Goal: Find specific page/section: Find specific page/section

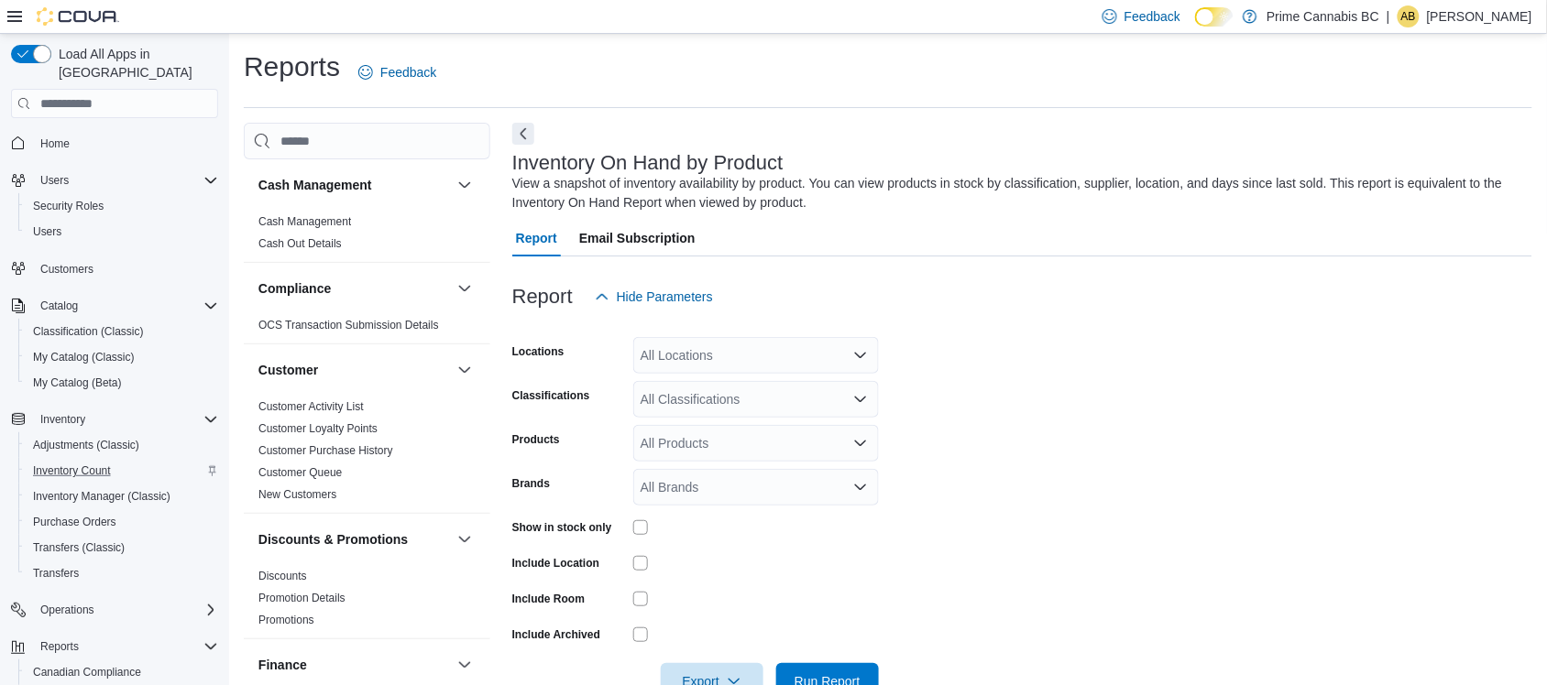
scroll to position [50, 0]
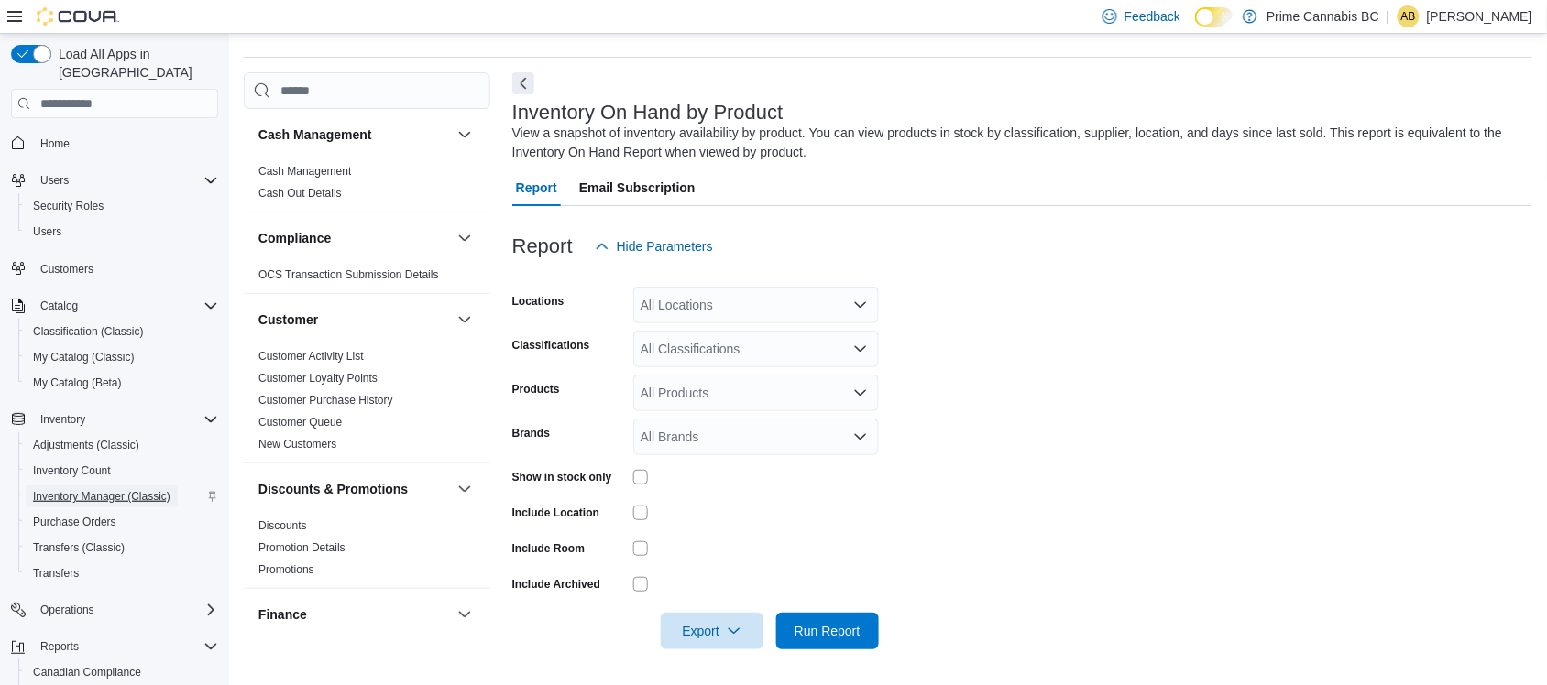
click at [66, 489] on span "Inventory Manager (Classic)" at bounding box center [101, 496] width 137 height 15
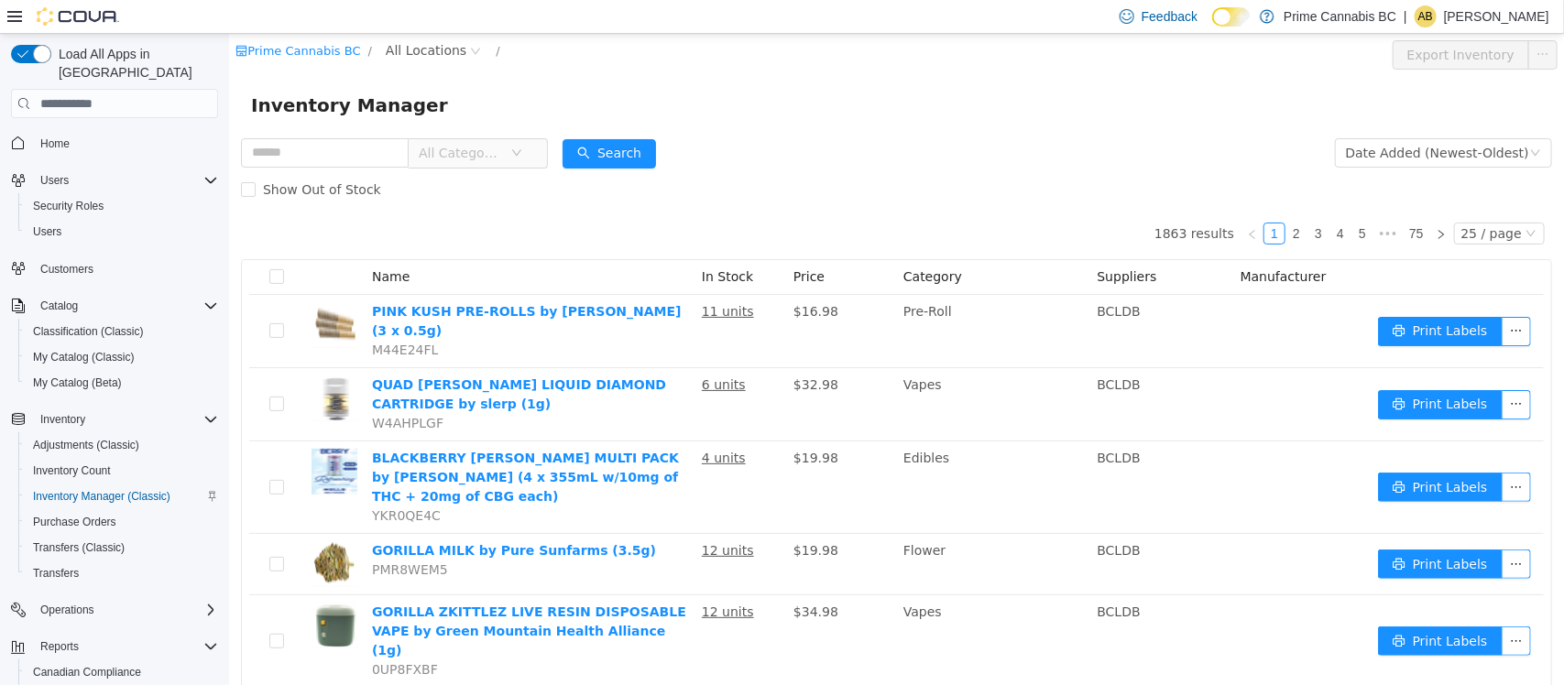
click at [509, 151] on span "All Categories" at bounding box center [464, 152] width 92 height 27
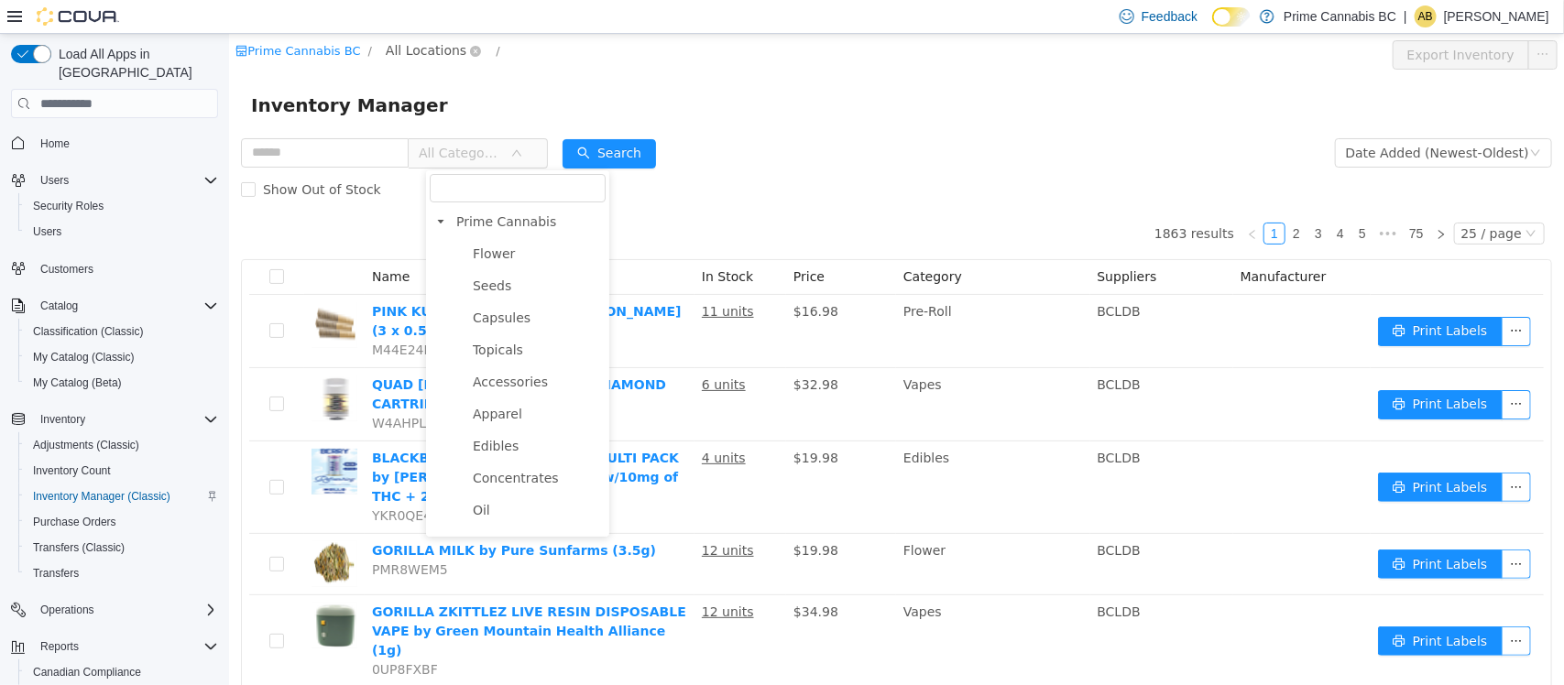
click at [434, 55] on span "All Locations" at bounding box center [425, 50] width 81 height 20
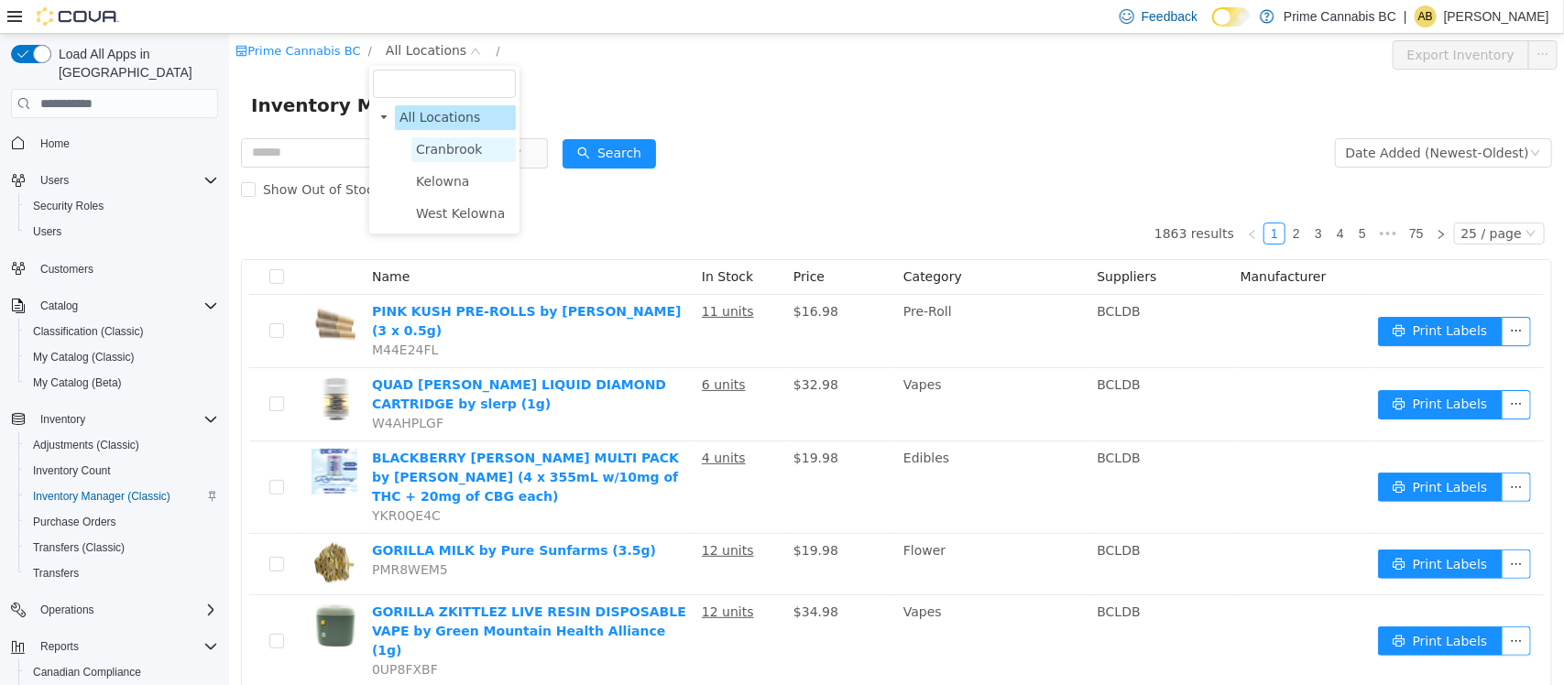
click at [442, 148] on span "Cranbrook" at bounding box center [448, 149] width 67 height 15
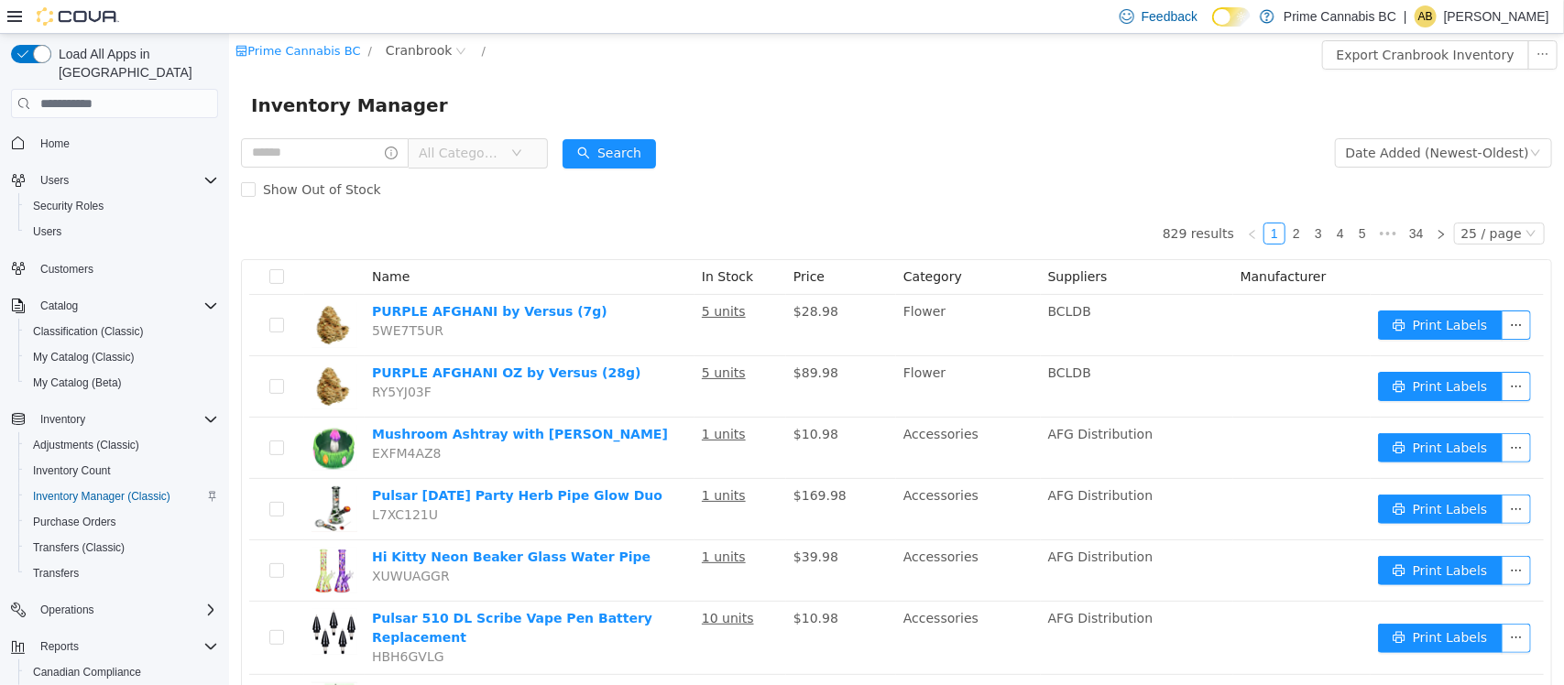
click at [501, 160] on span "All Categories" at bounding box center [459, 153] width 83 height 18
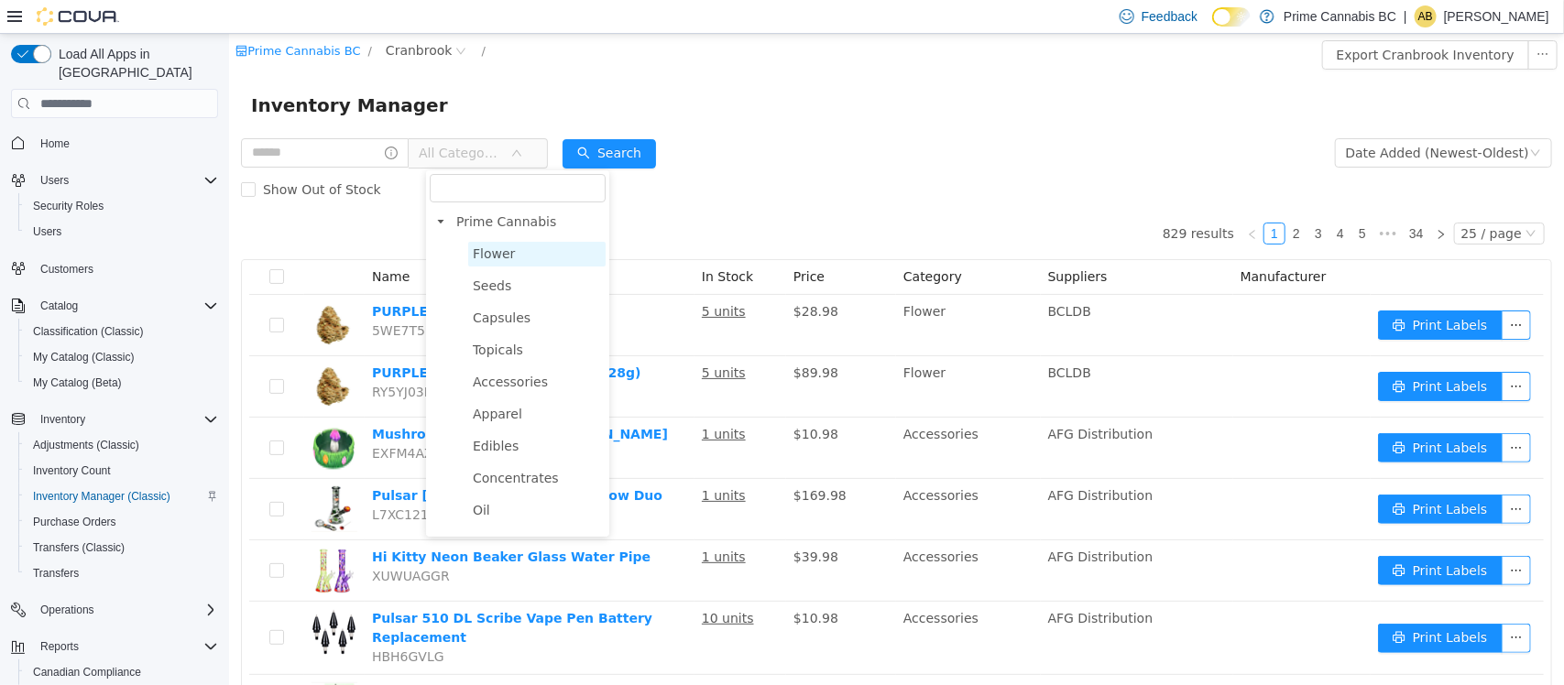
click at [491, 265] on span "Flower" at bounding box center [535, 254] width 137 height 25
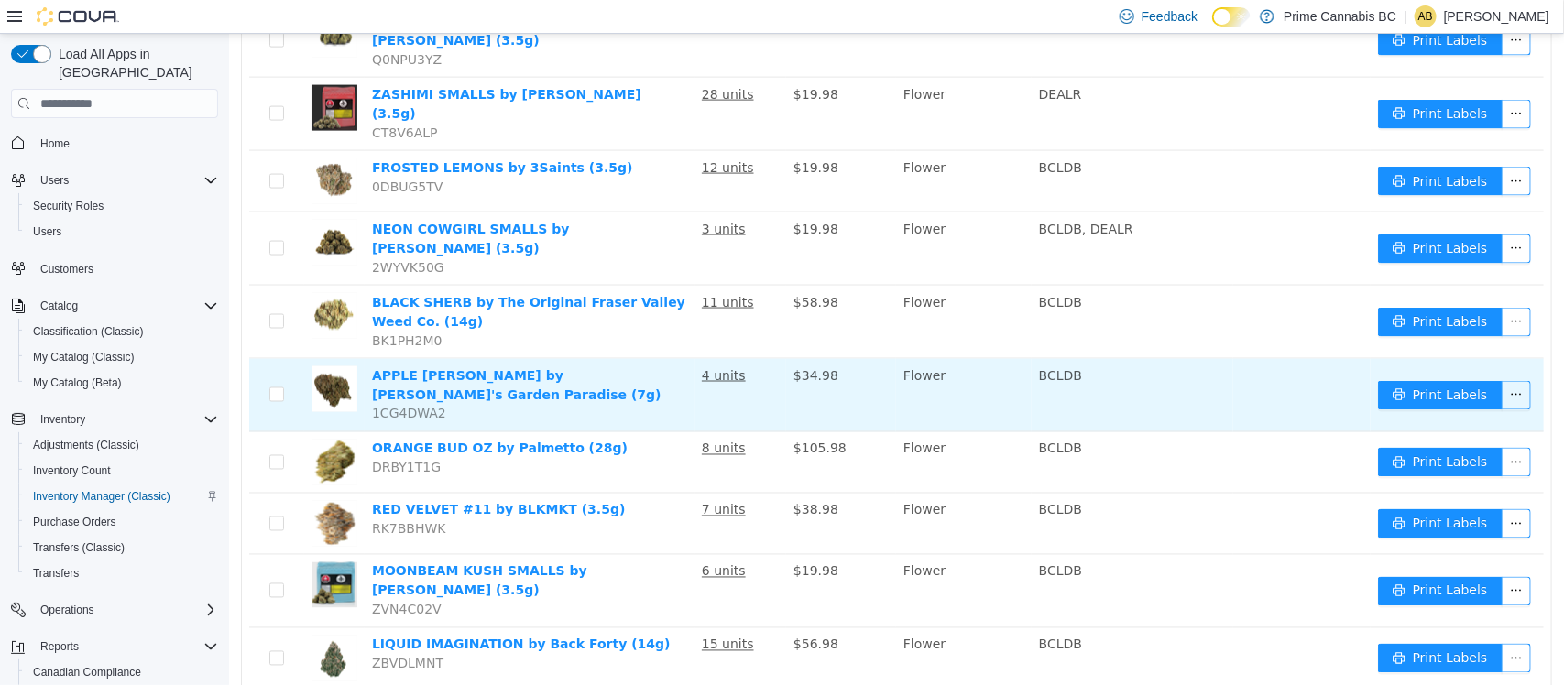
scroll to position [1225, 0]
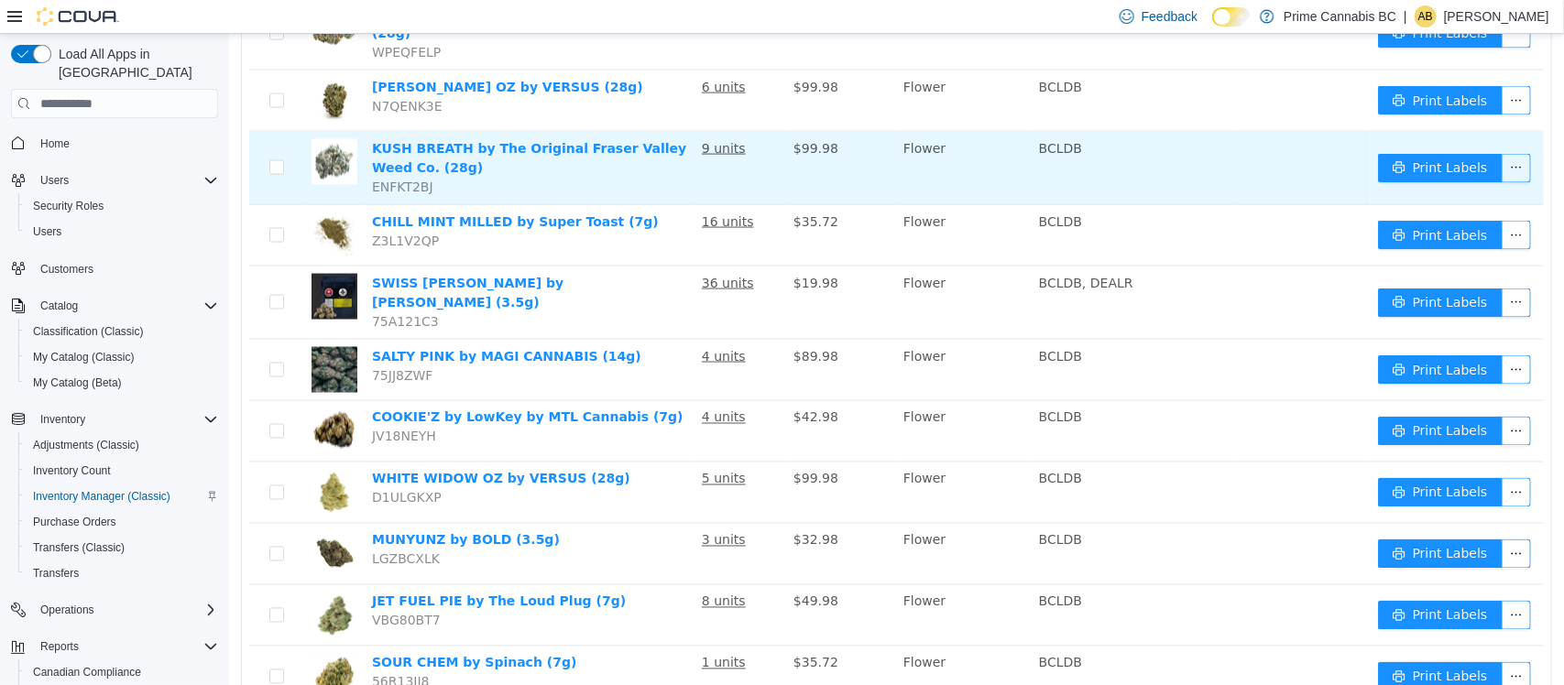
scroll to position [1237, 0]
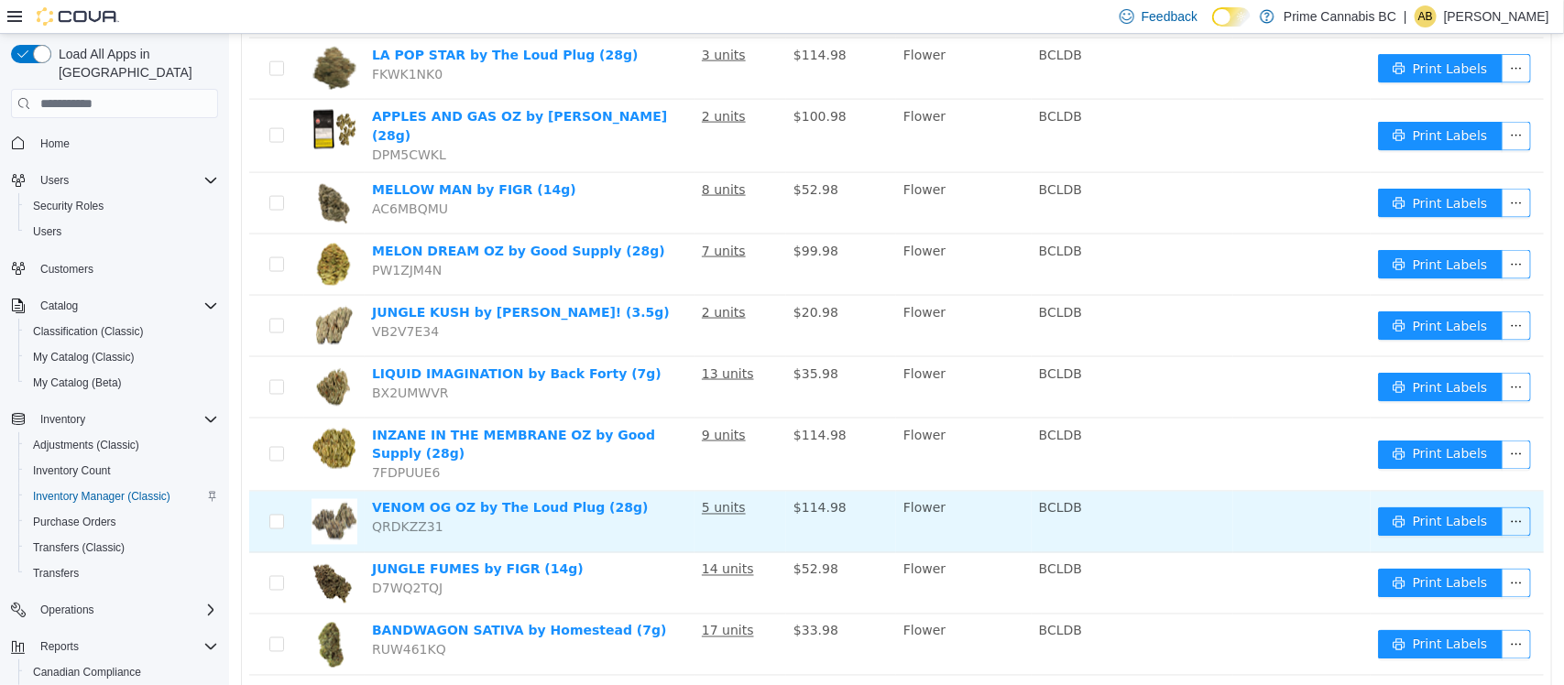
scroll to position [1237, 0]
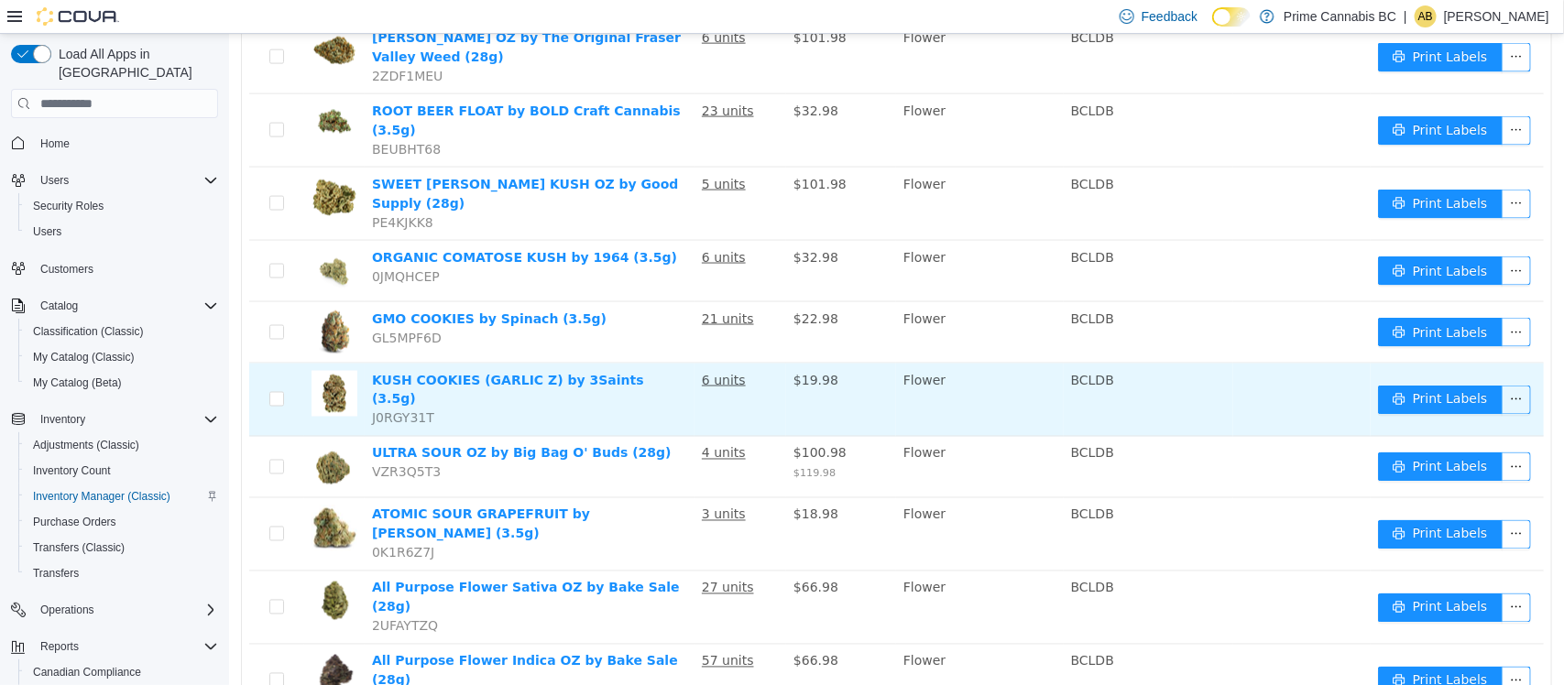
scroll to position [1237, 0]
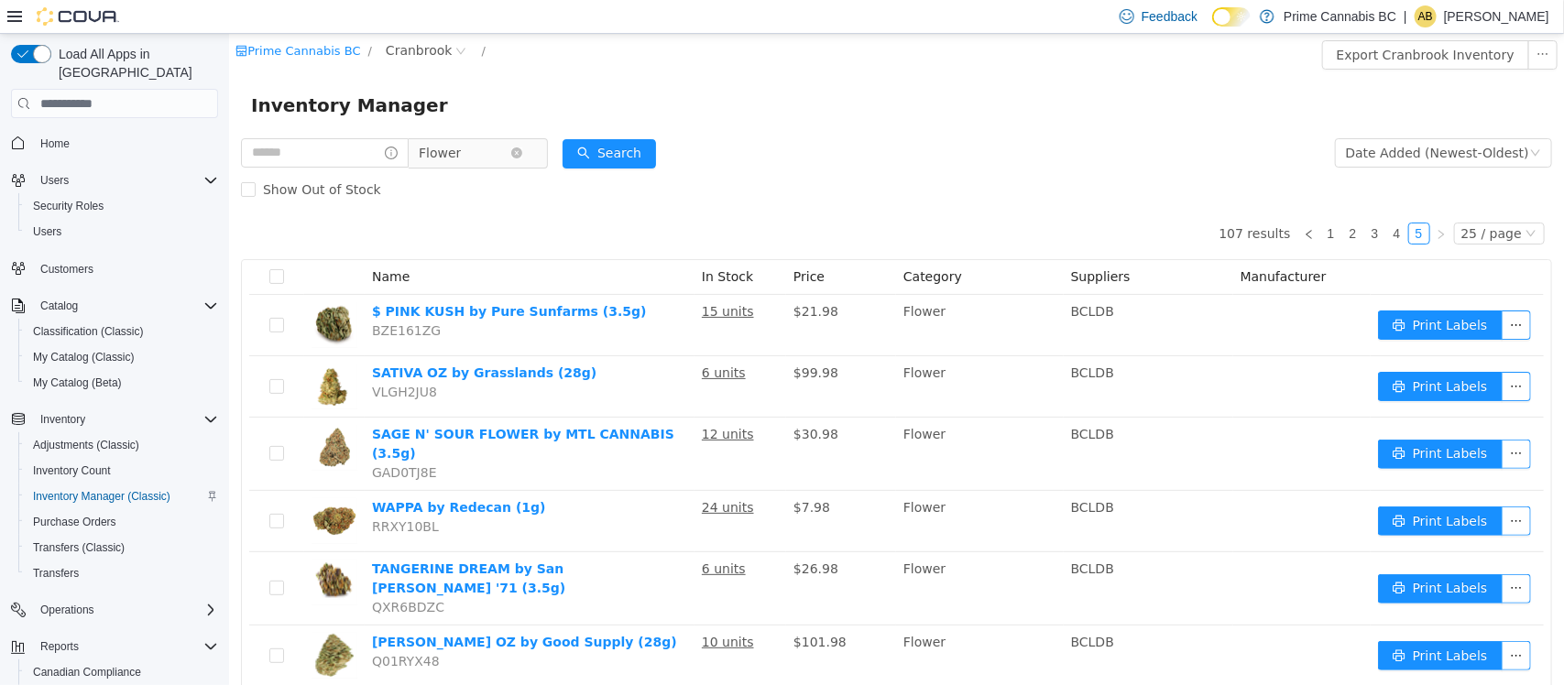
click at [509, 160] on span "Flower" at bounding box center [464, 152] width 92 height 27
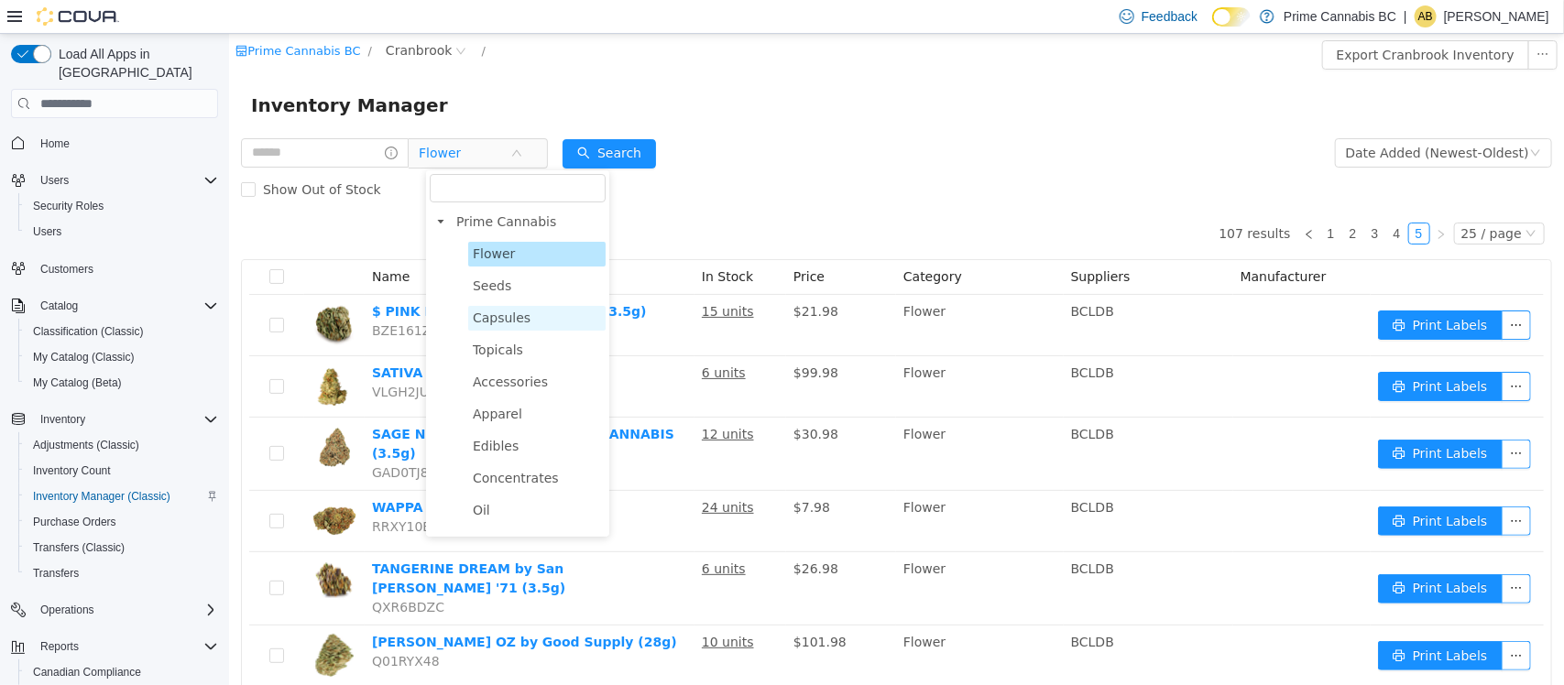
click at [512, 316] on span "Capsules" at bounding box center [501, 318] width 58 height 15
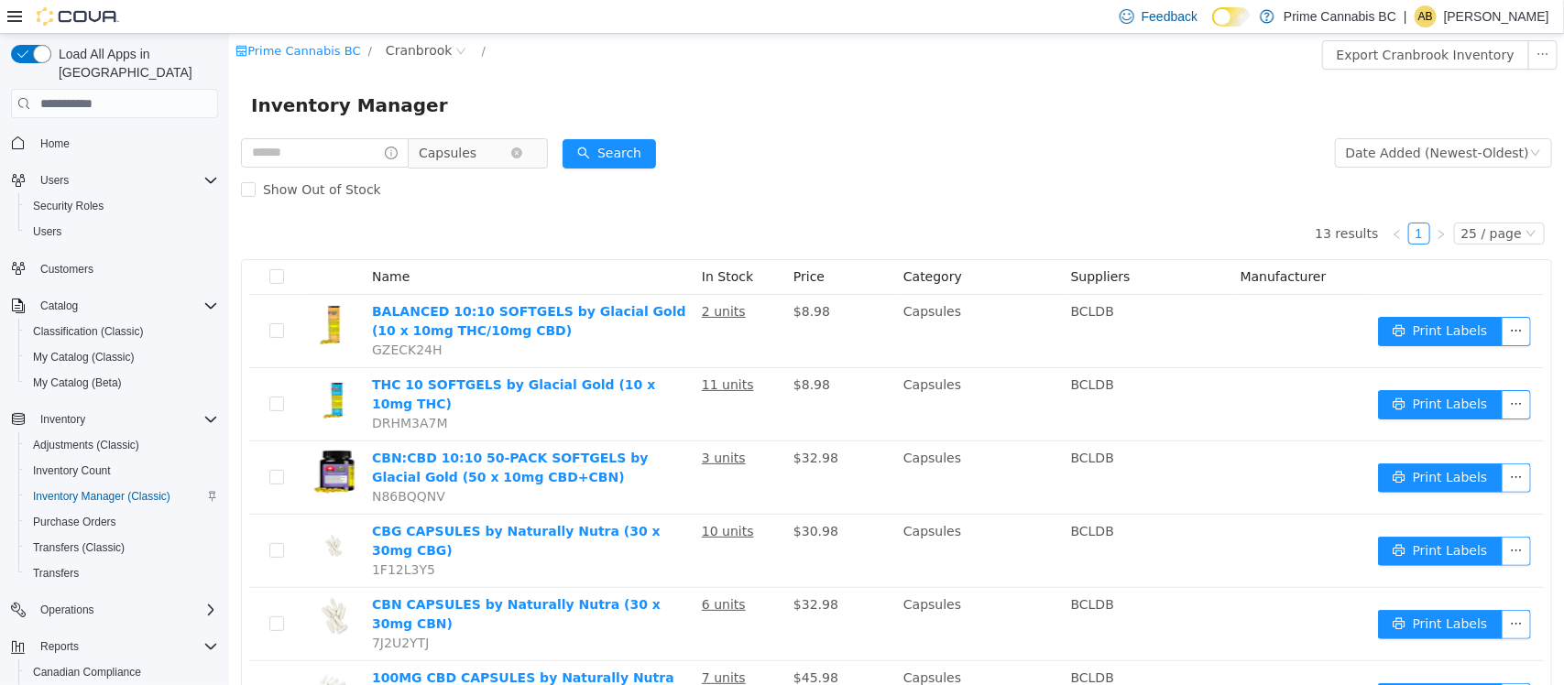
click at [509, 156] on span "Capsules" at bounding box center [464, 152] width 92 height 27
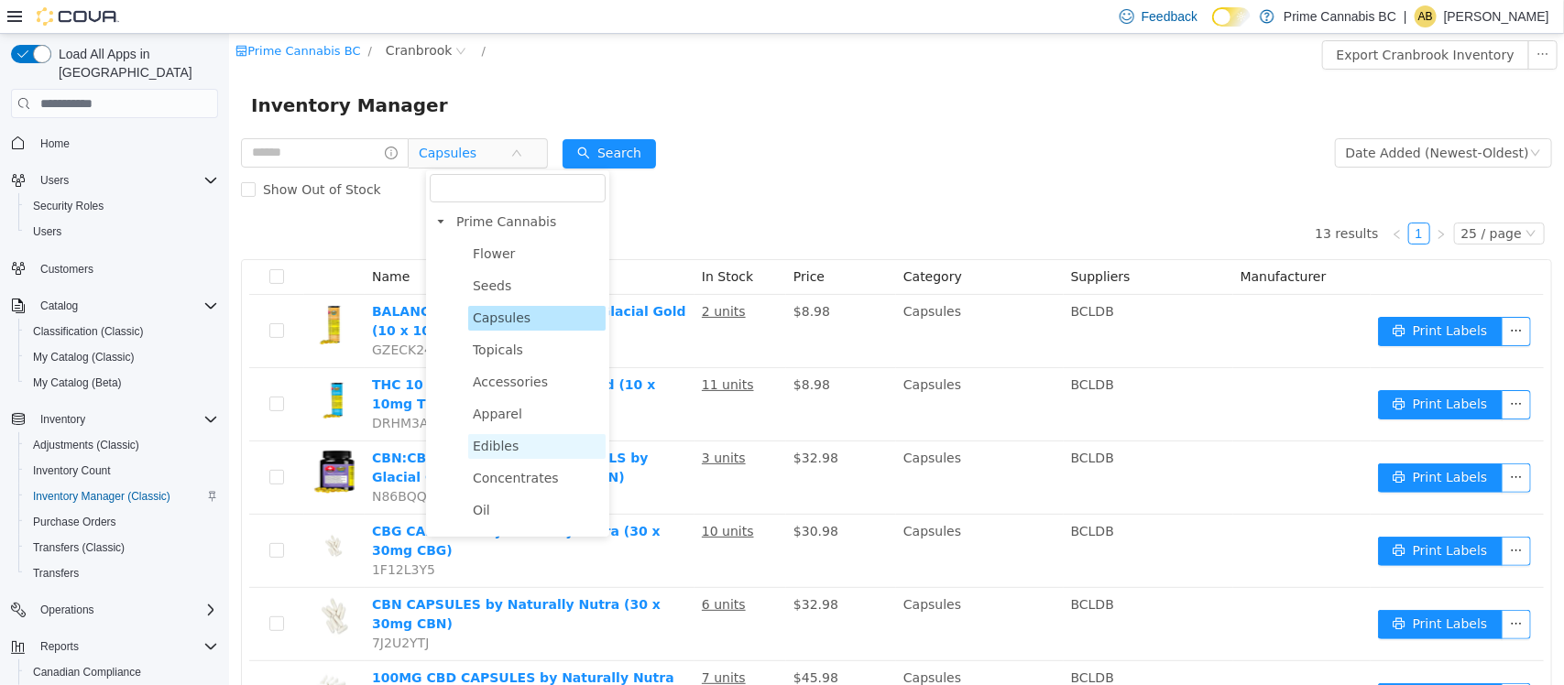
click at [497, 443] on span "Edibles" at bounding box center [495, 446] width 46 height 15
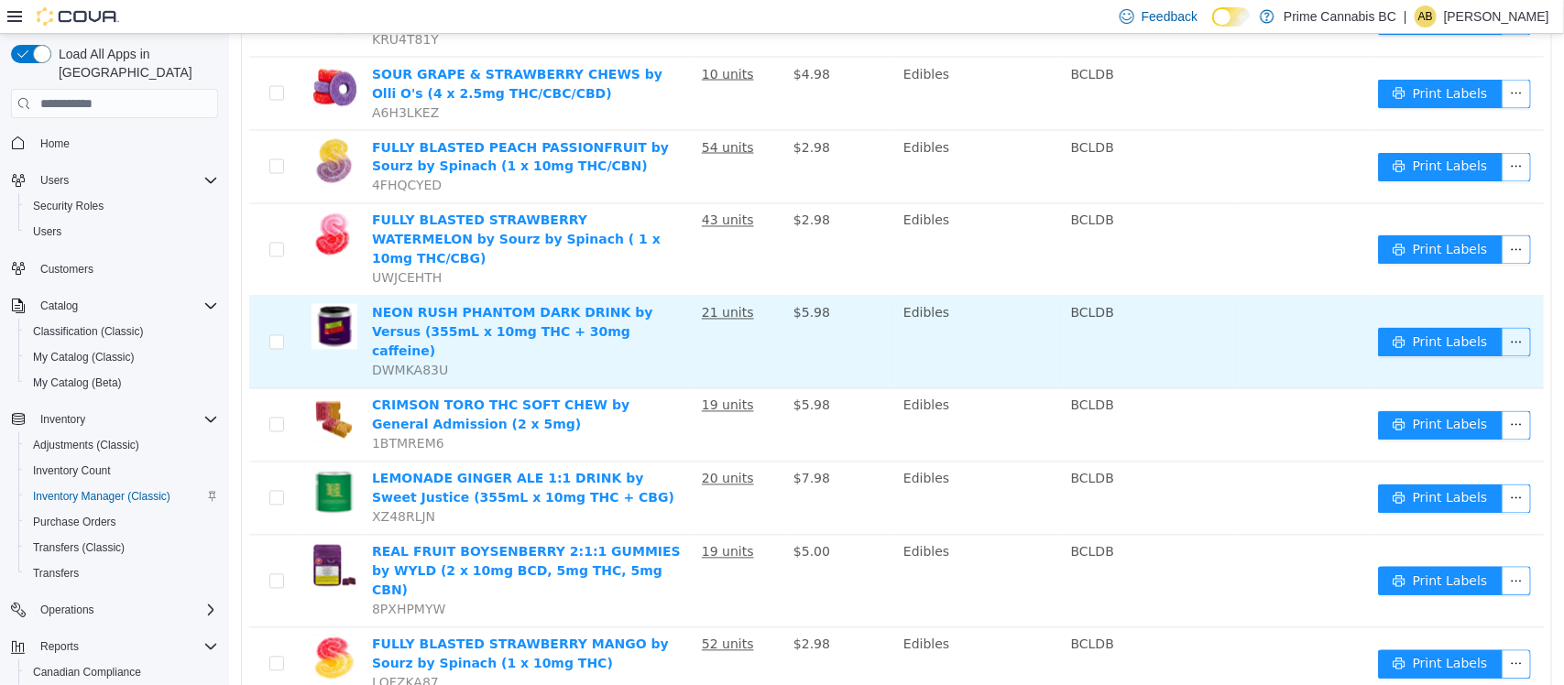
scroll to position [1450, 0]
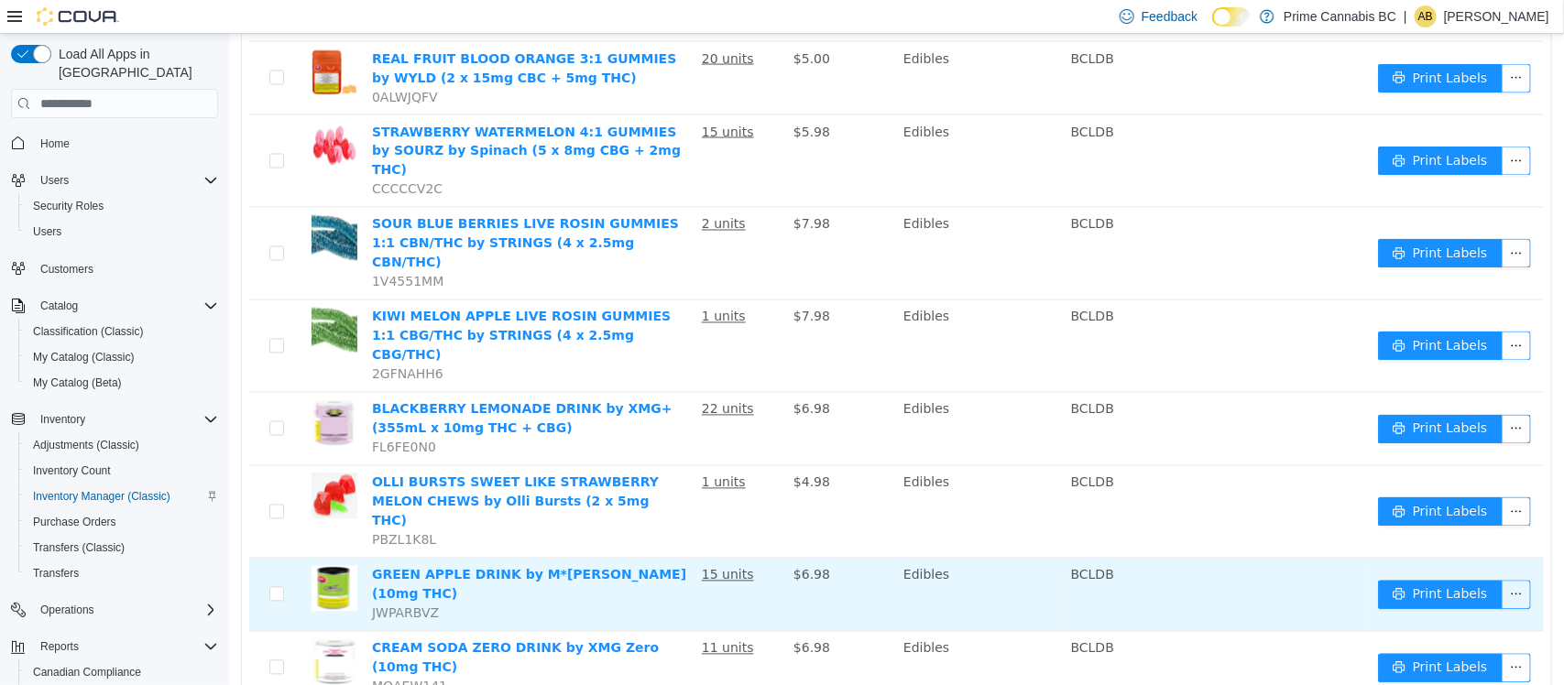
scroll to position [1482, 0]
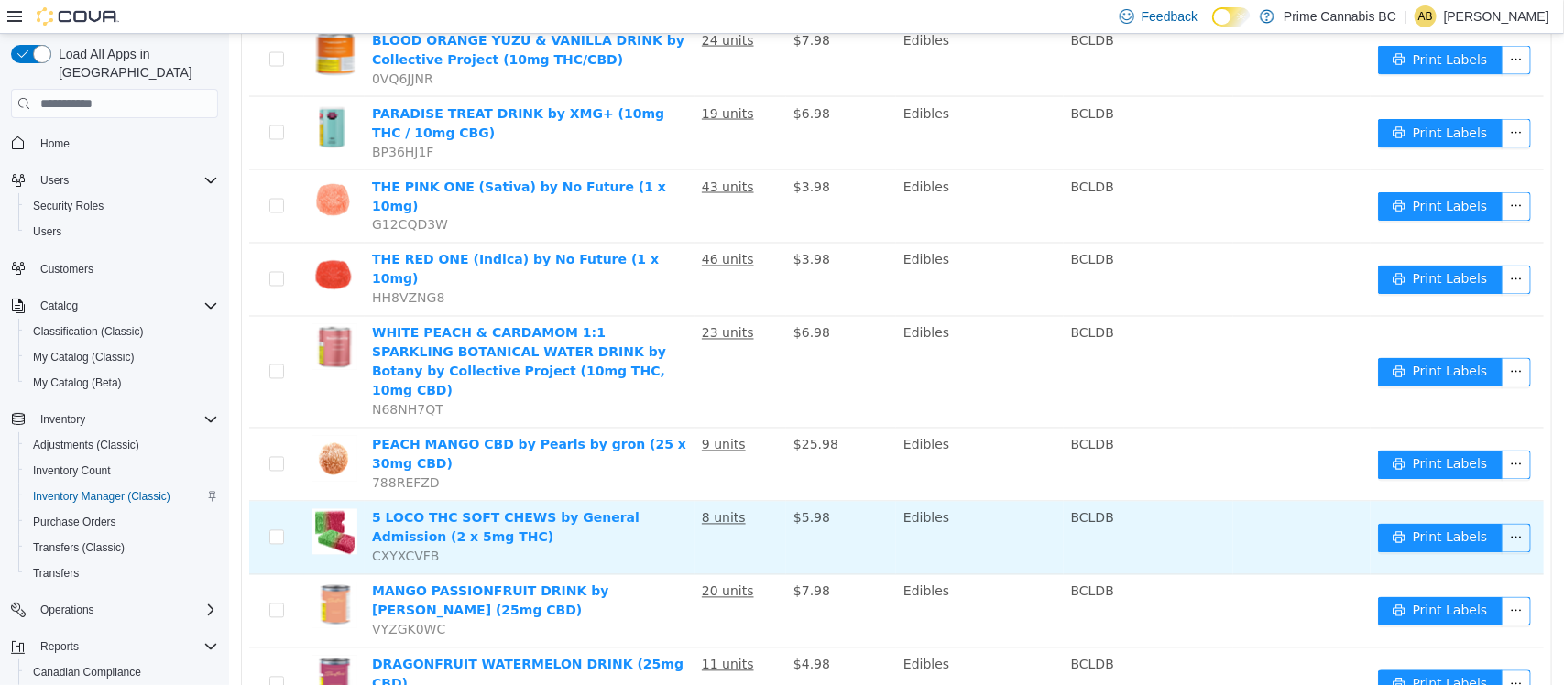
scroll to position [1435, 0]
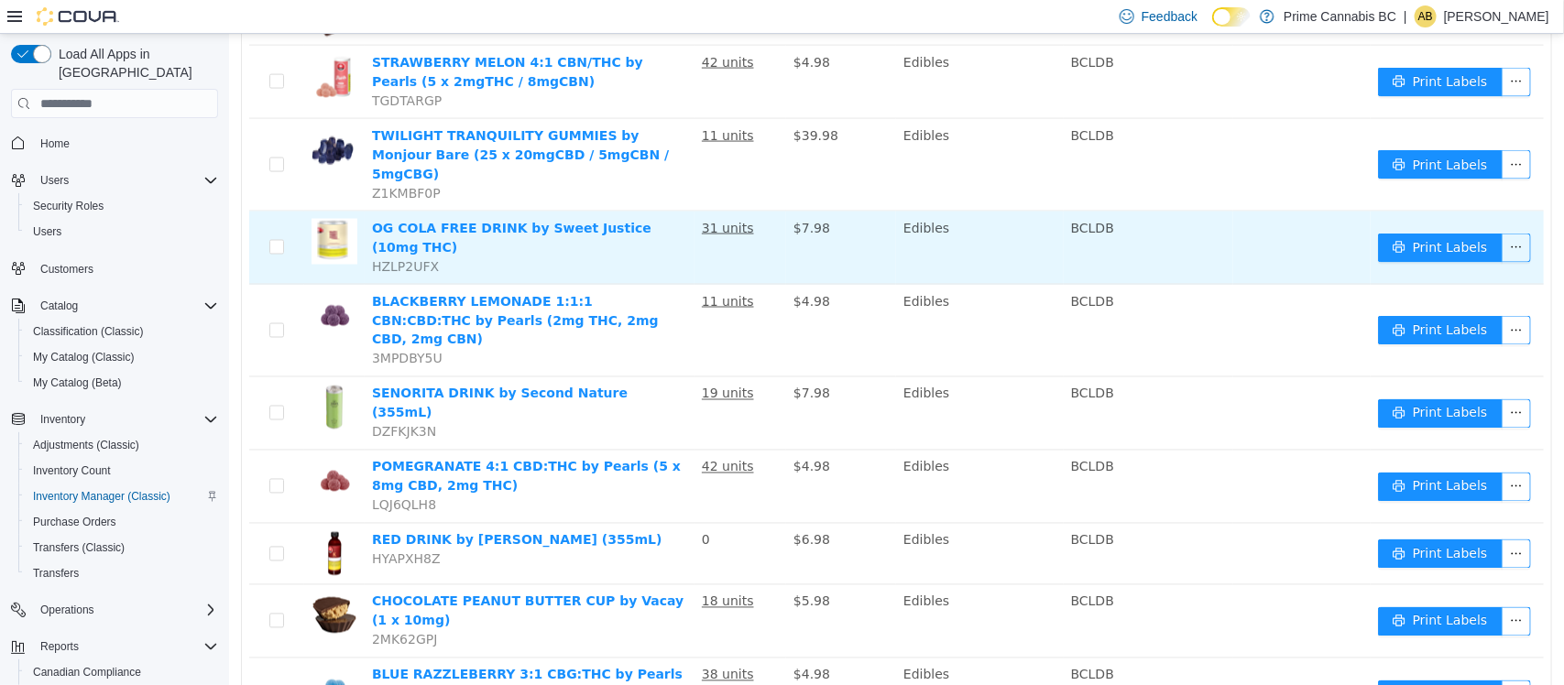
scroll to position [1344, 0]
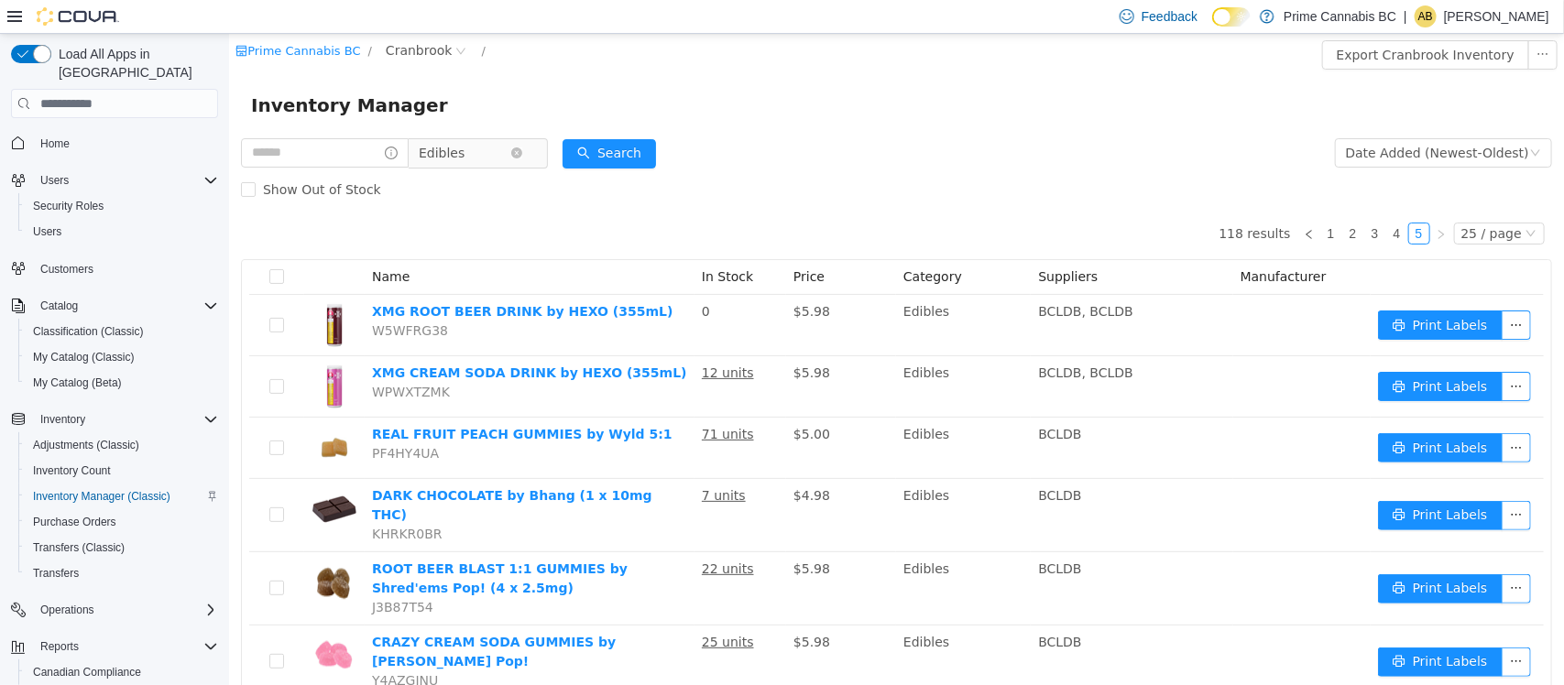
click at [506, 164] on span "Edibles" at bounding box center [464, 152] width 92 height 27
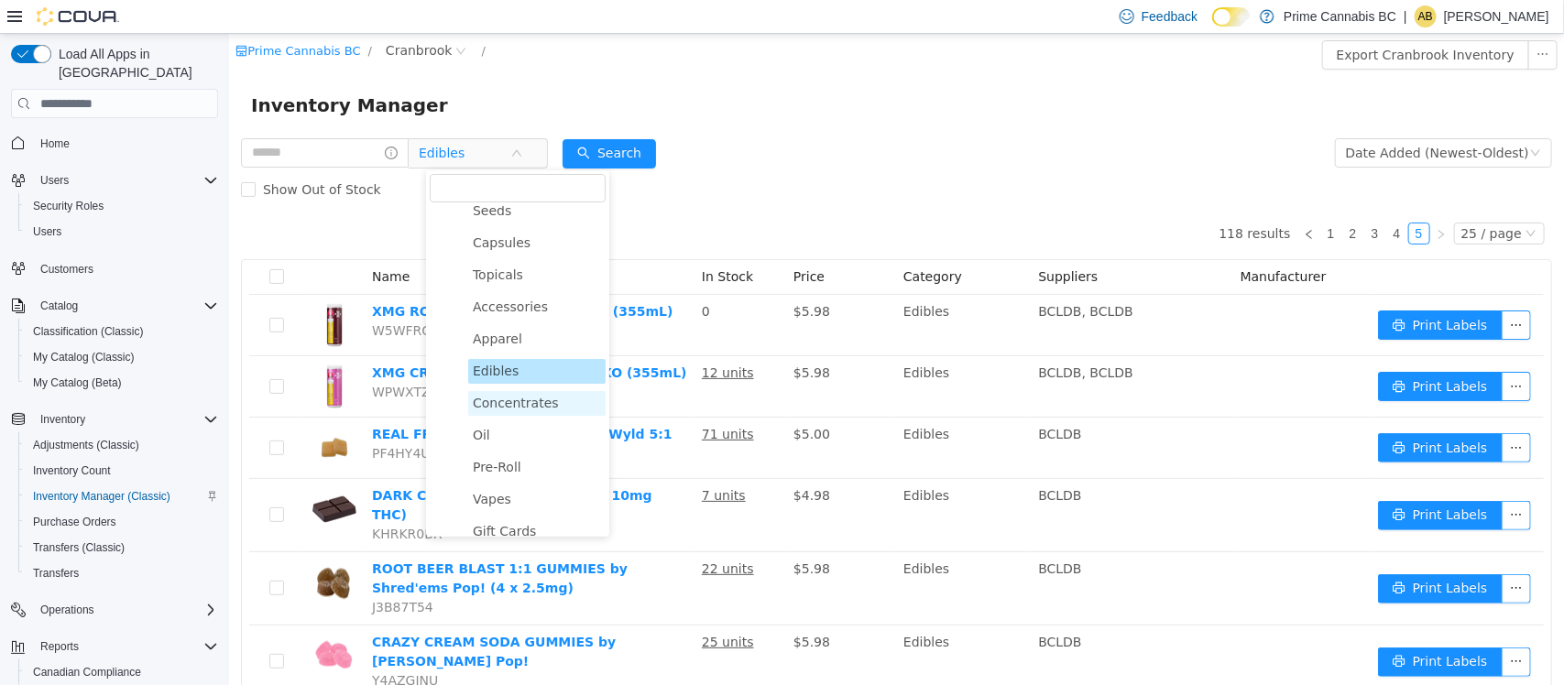
scroll to position [115, 0]
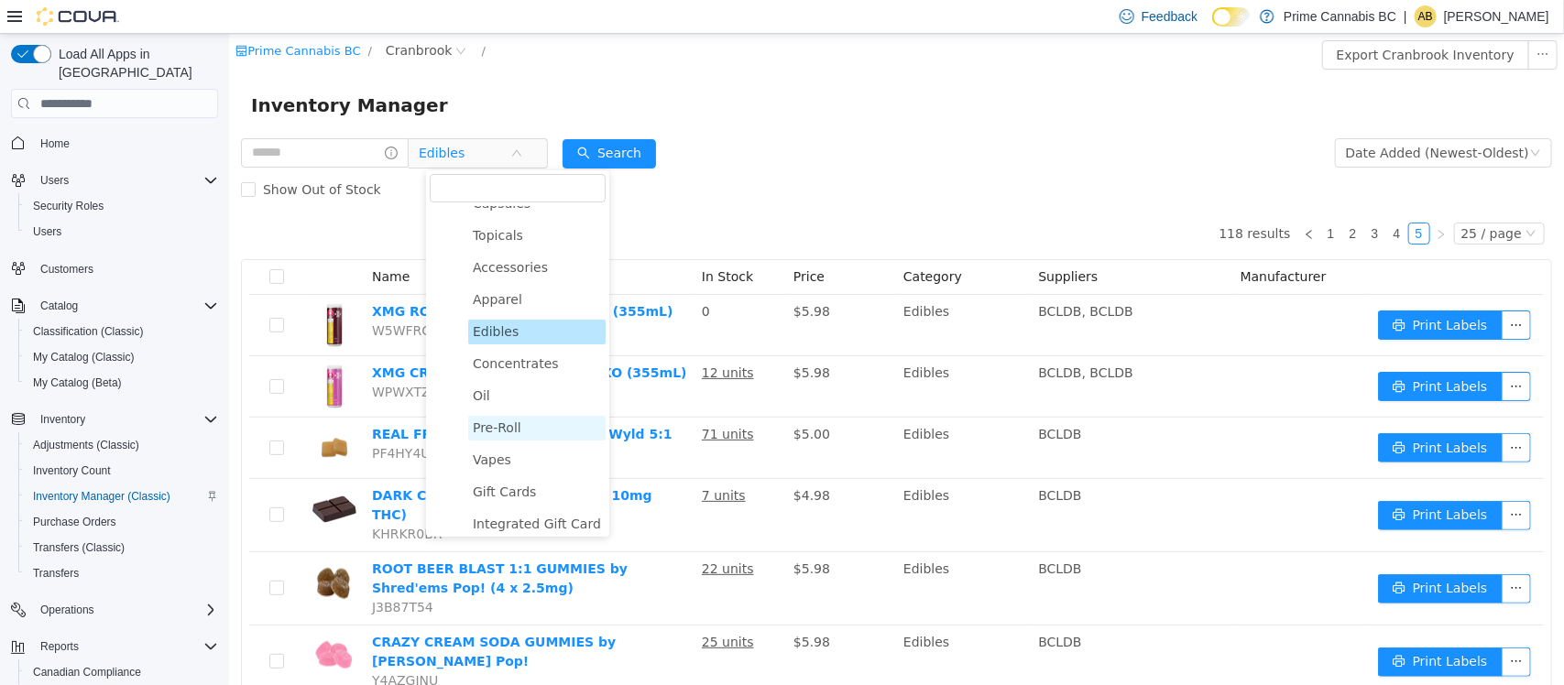
click at [506, 431] on span "Pre-Roll" at bounding box center [496, 428] width 49 height 15
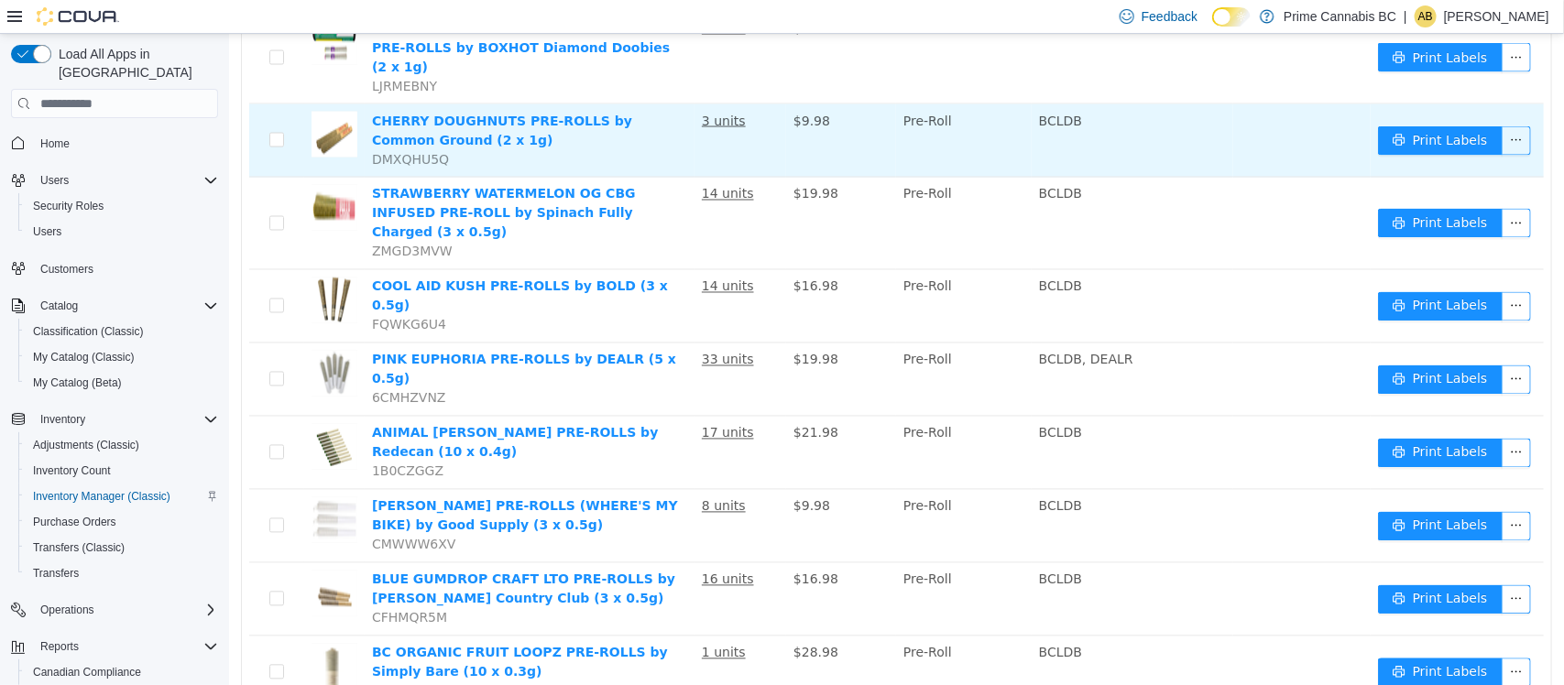
scroll to position [1416, 0]
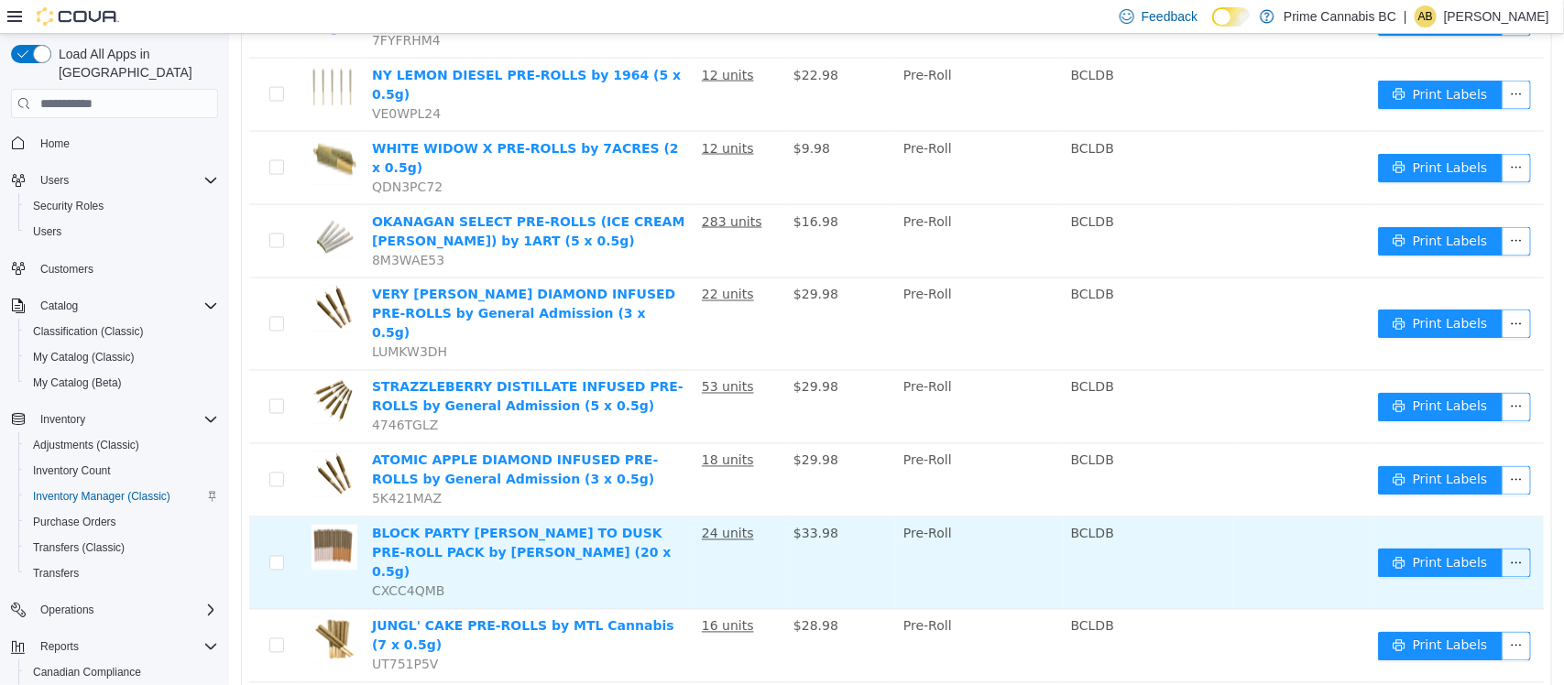
scroll to position [1416, 0]
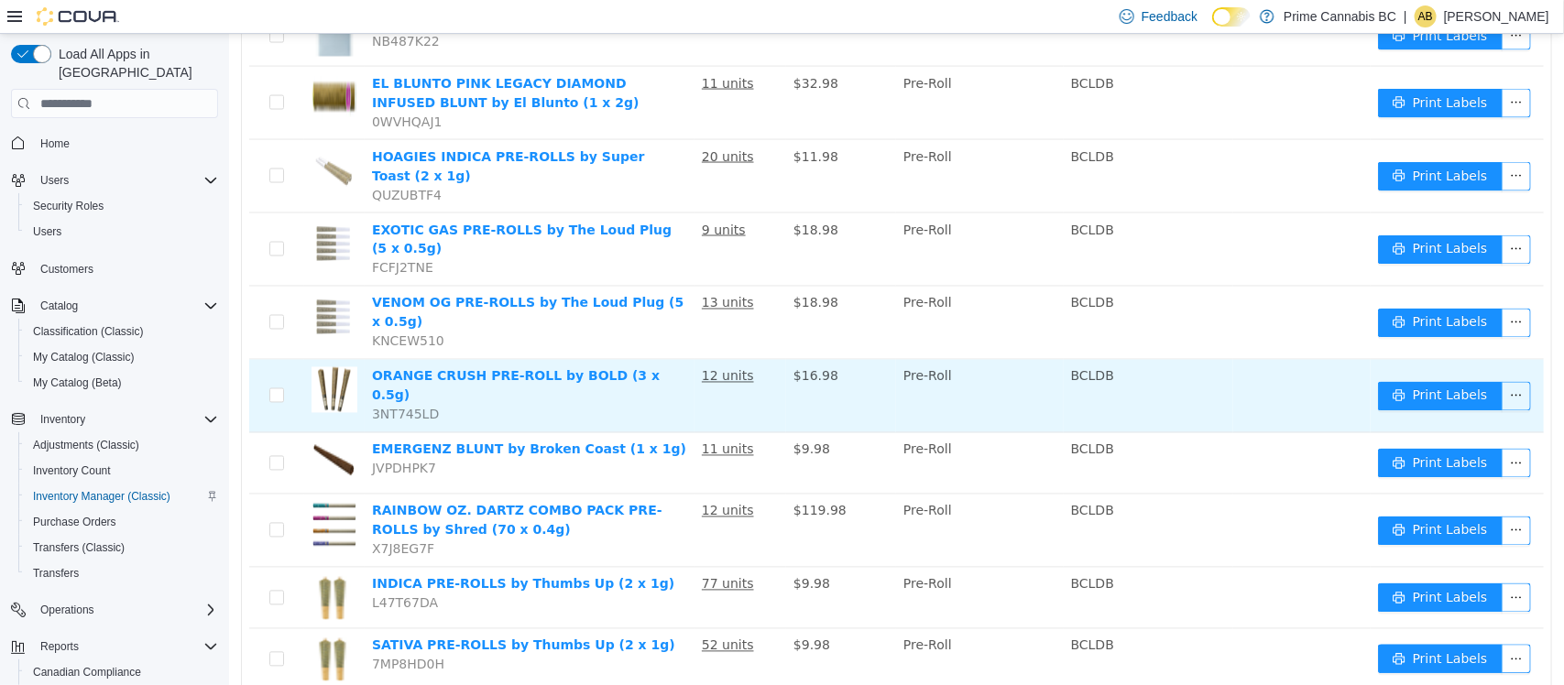
scroll to position [1356, 0]
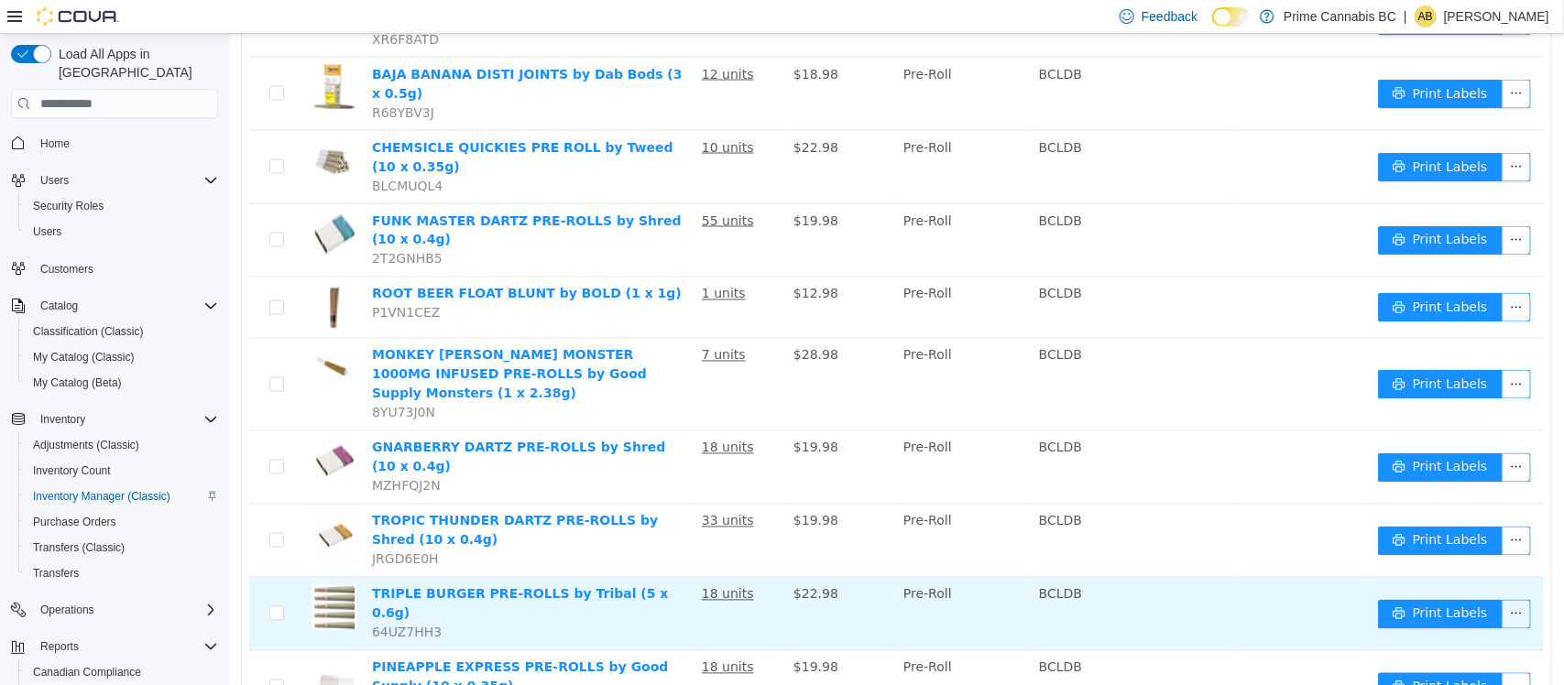
scroll to position [1380, 0]
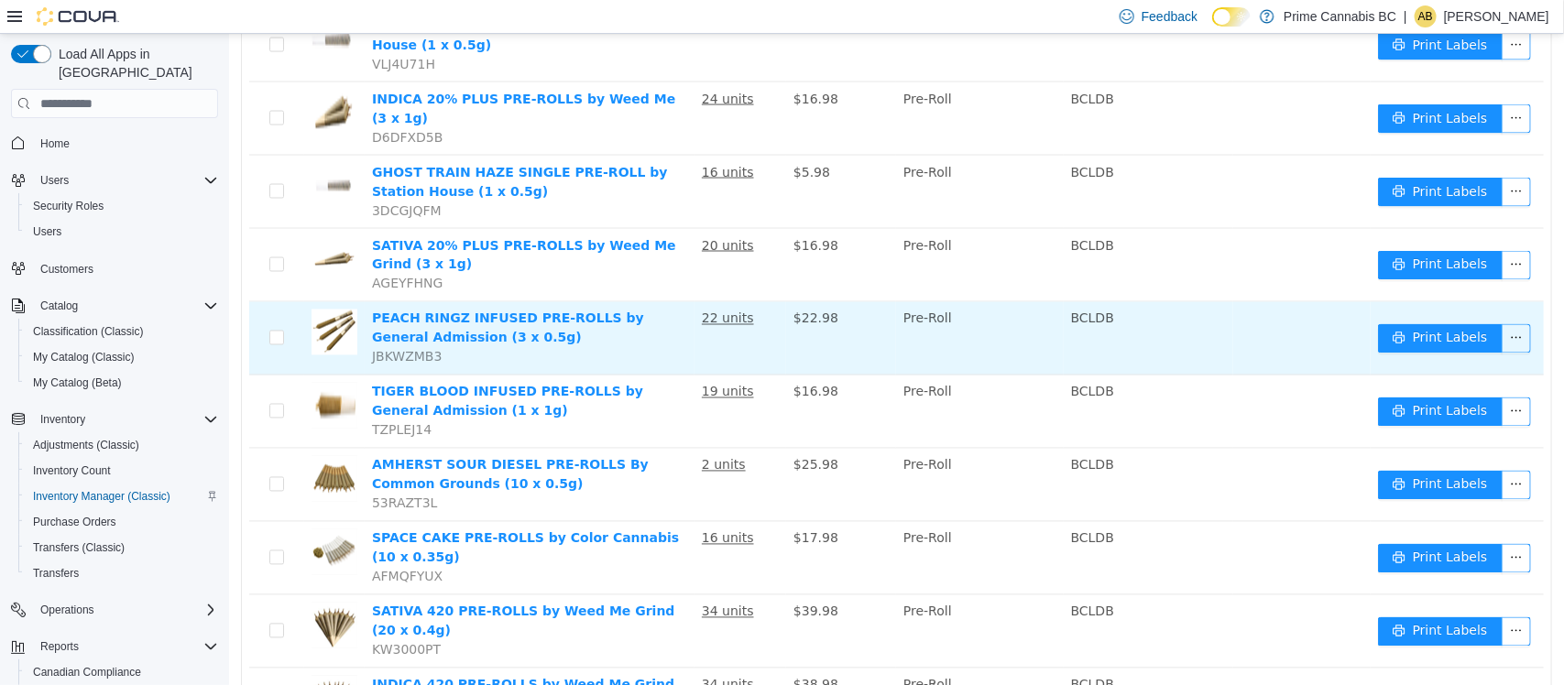
scroll to position [1374, 0]
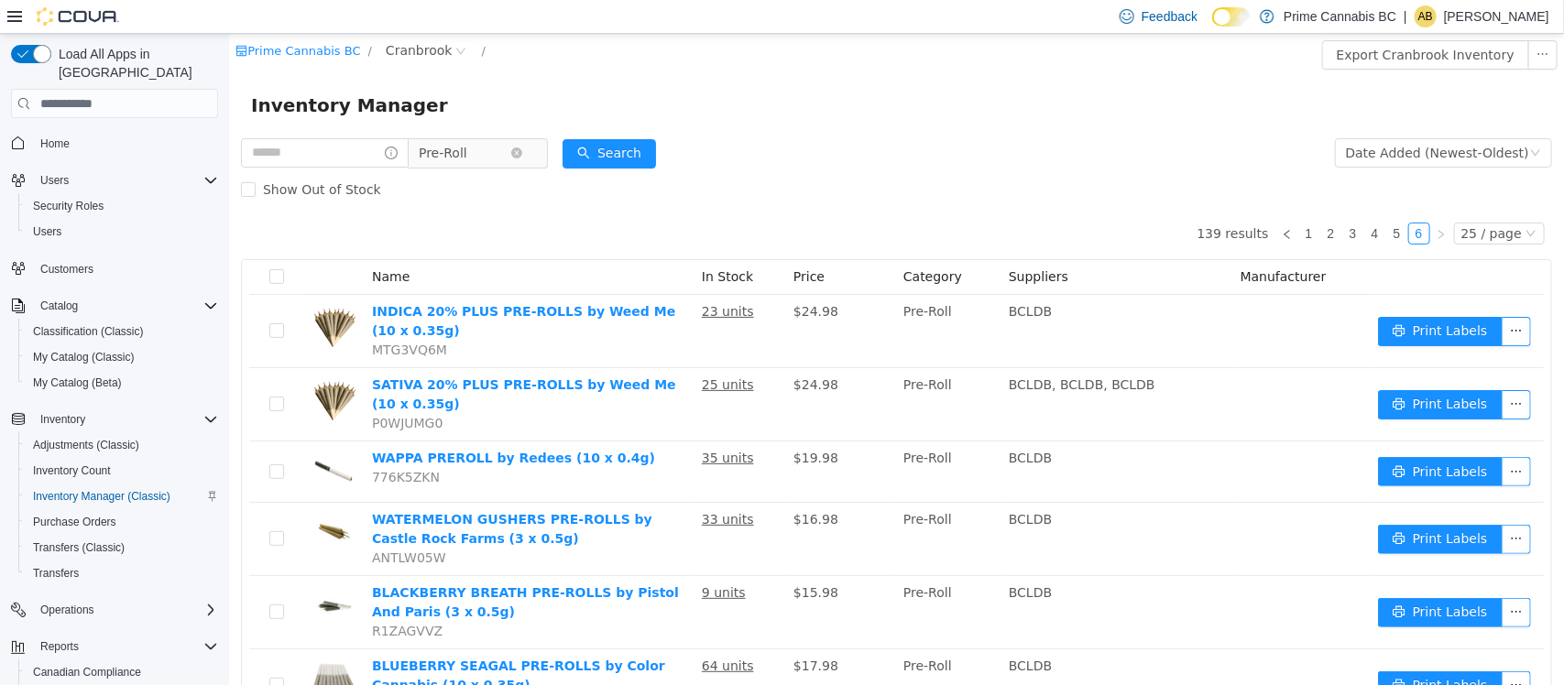
click at [501, 153] on span "Pre-Roll" at bounding box center [464, 152] width 92 height 27
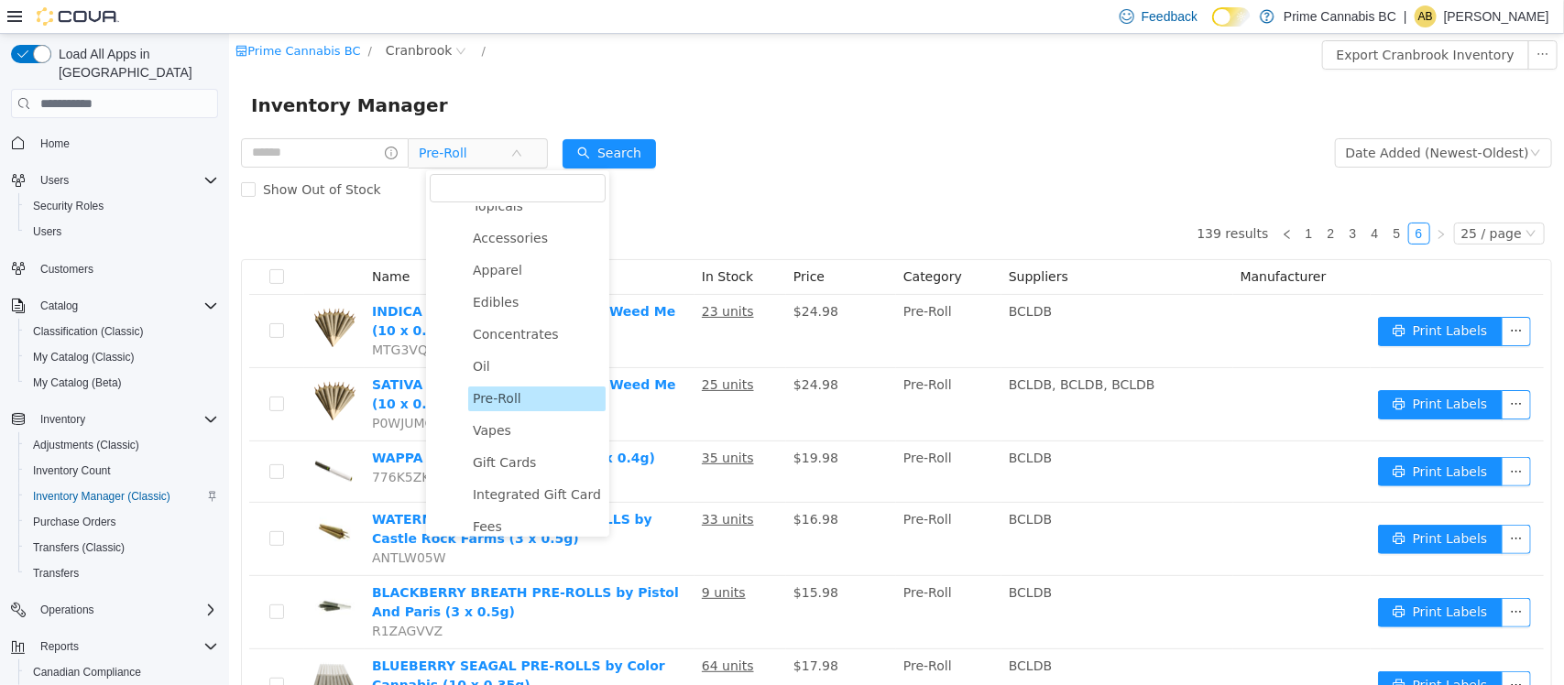
scroll to position [153, 0]
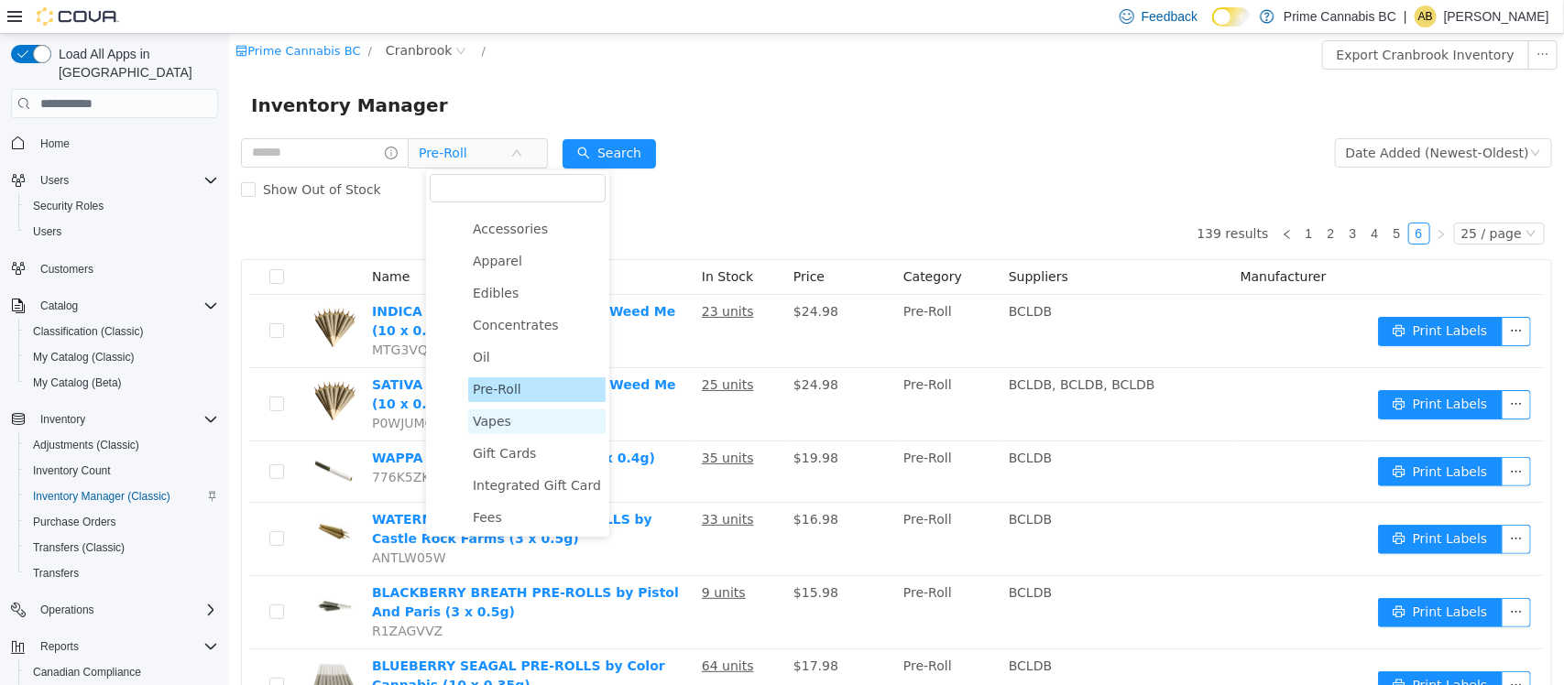
click at [491, 424] on span "Vapes" at bounding box center [491, 421] width 38 height 15
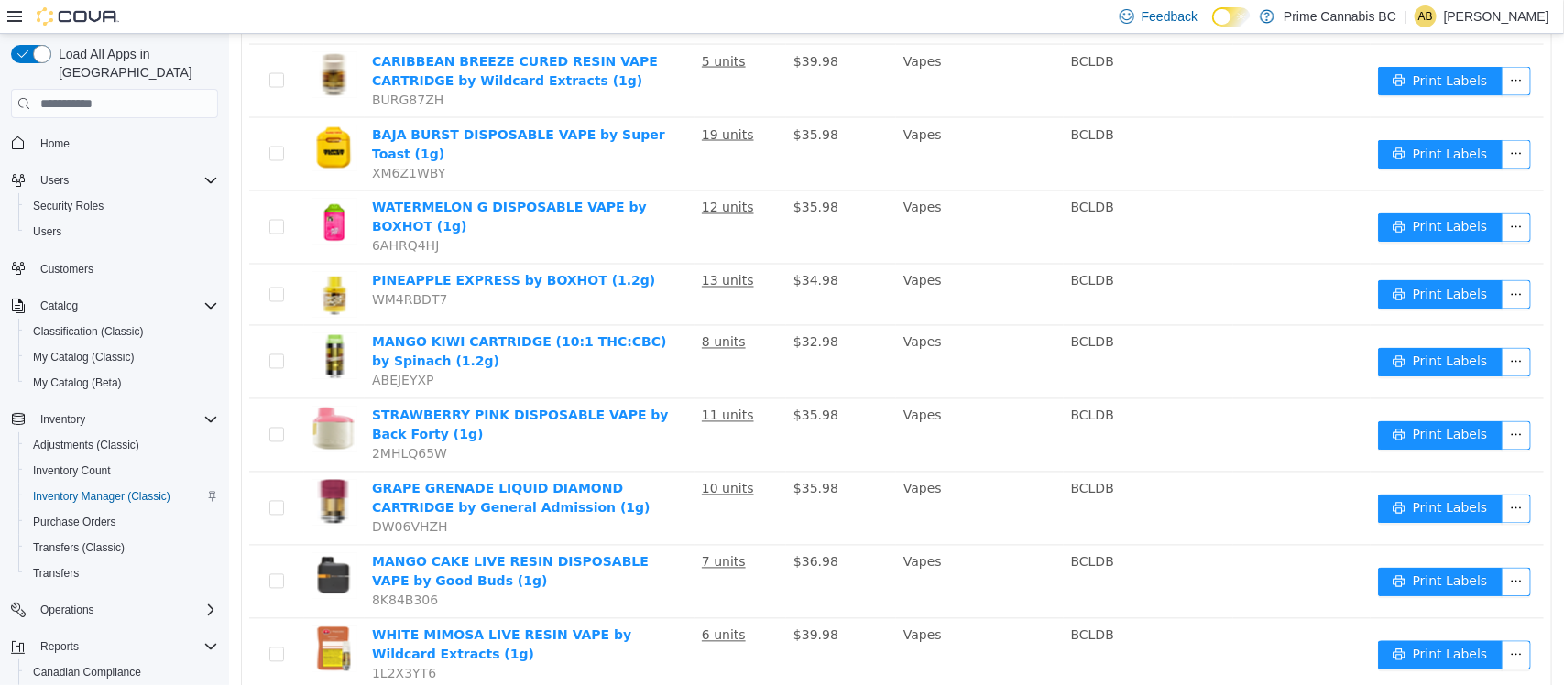
scroll to position [1404, 0]
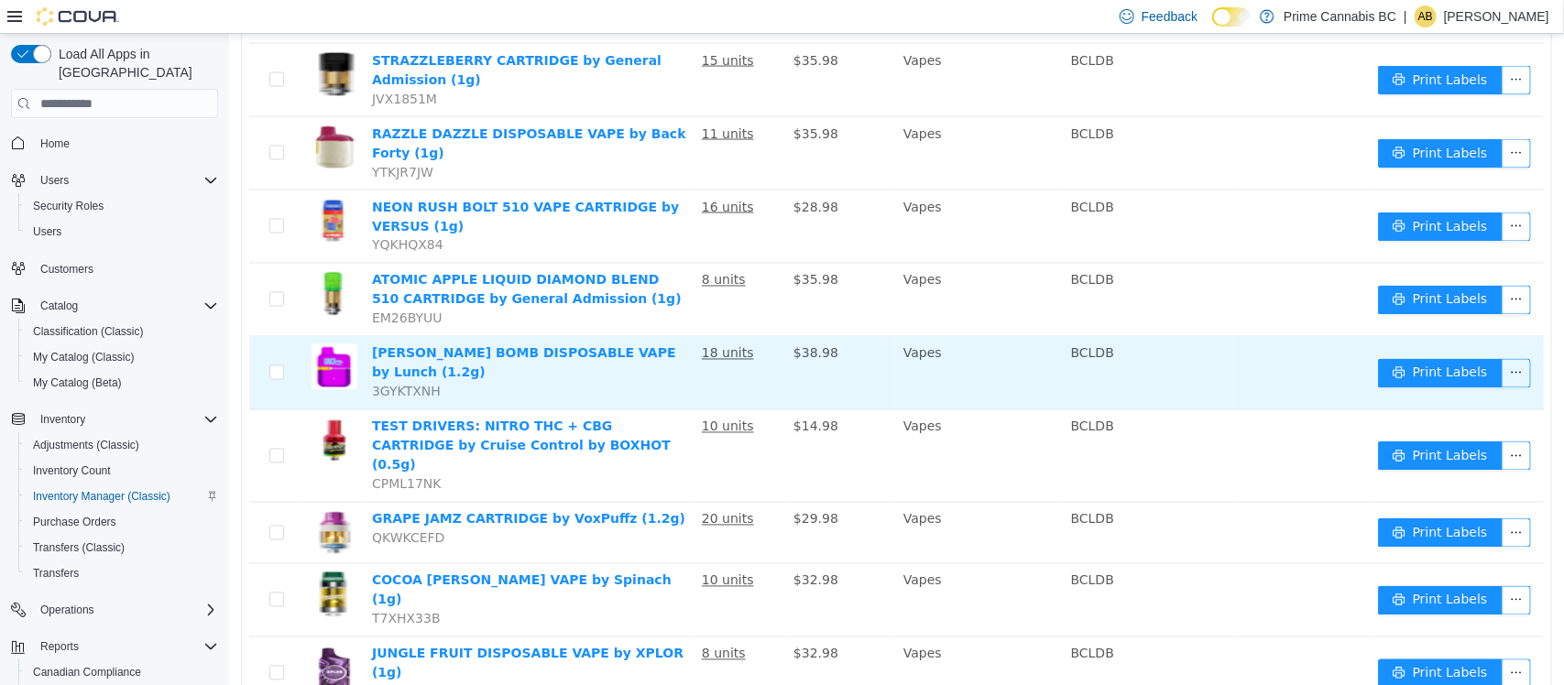
scroll to position [1374, 0]
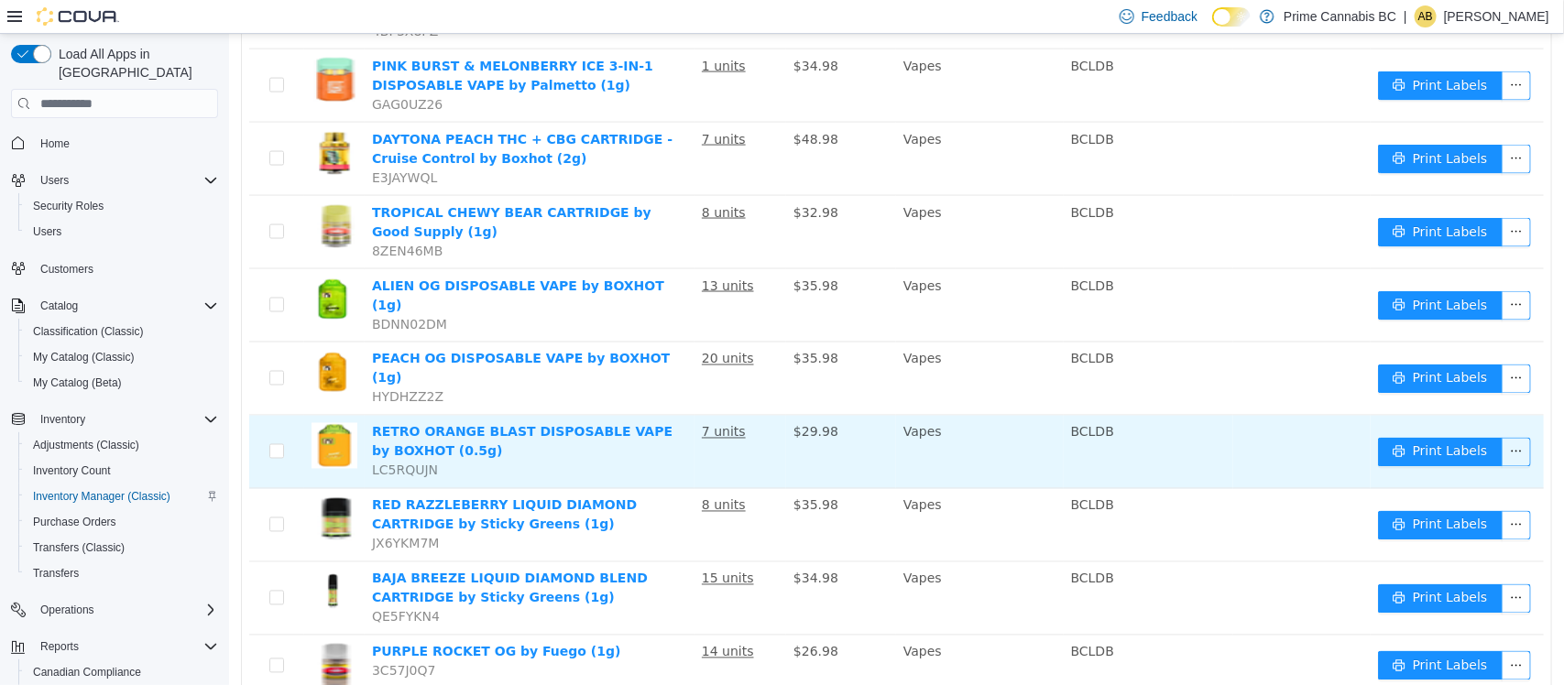
scroll to position [1356, 0]
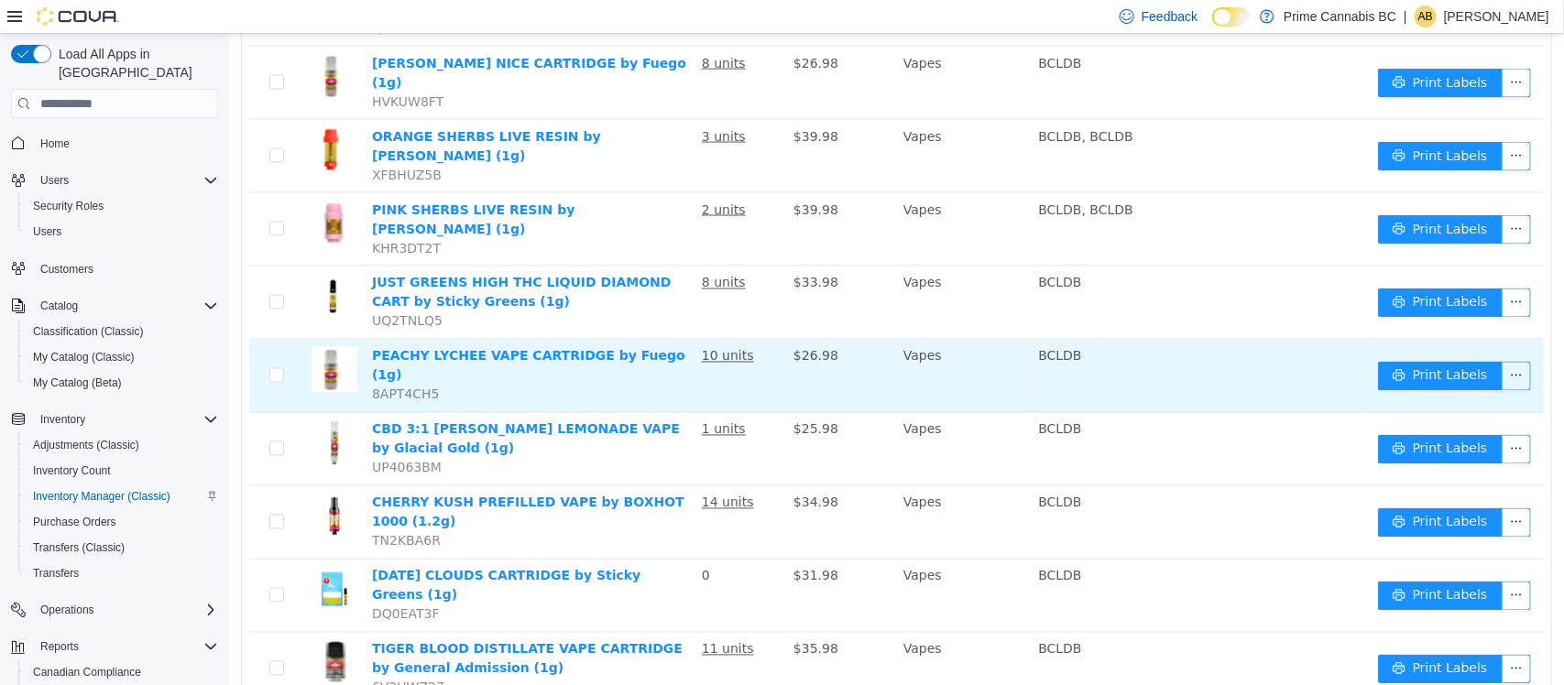
scroll to position [1356, 0]
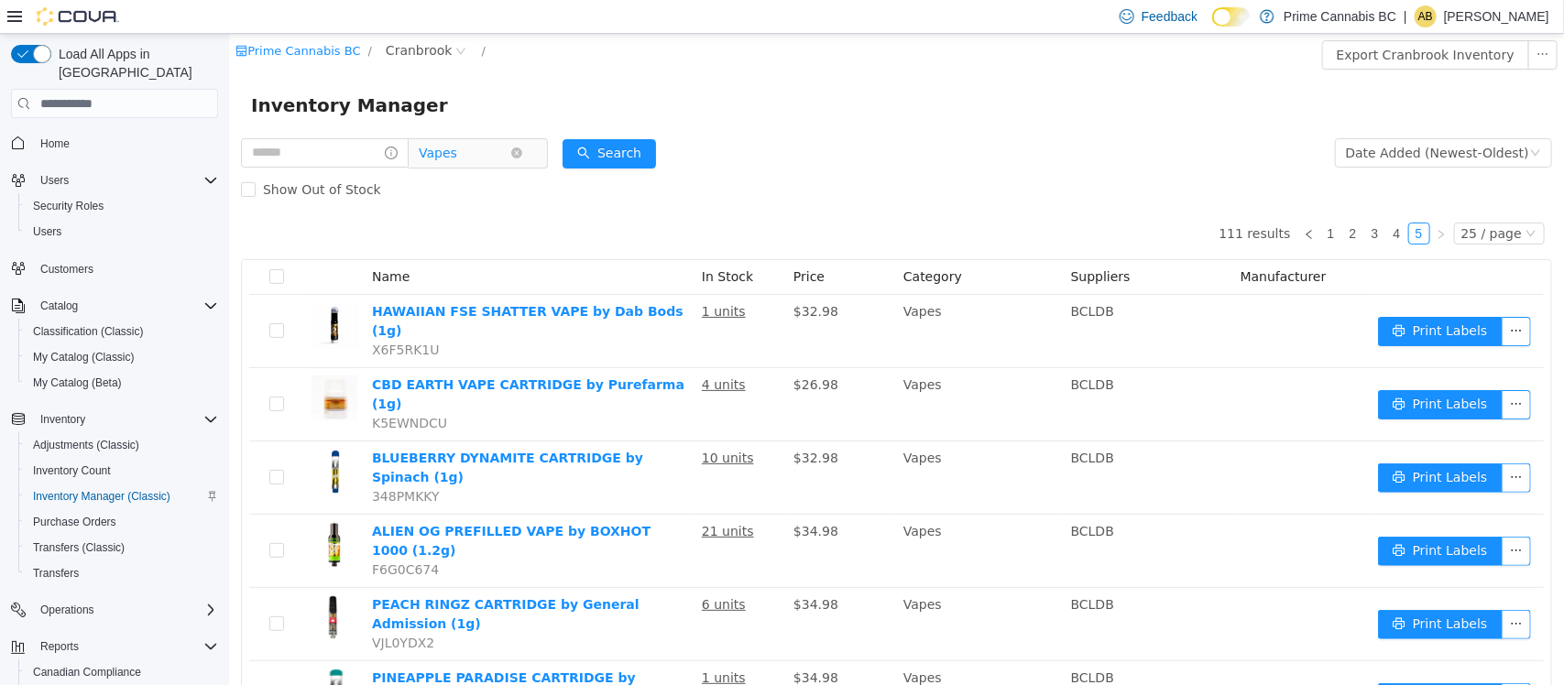
click at [501, 153] on span "Vapes" at bounding box center [464, 152] width 92 height 27
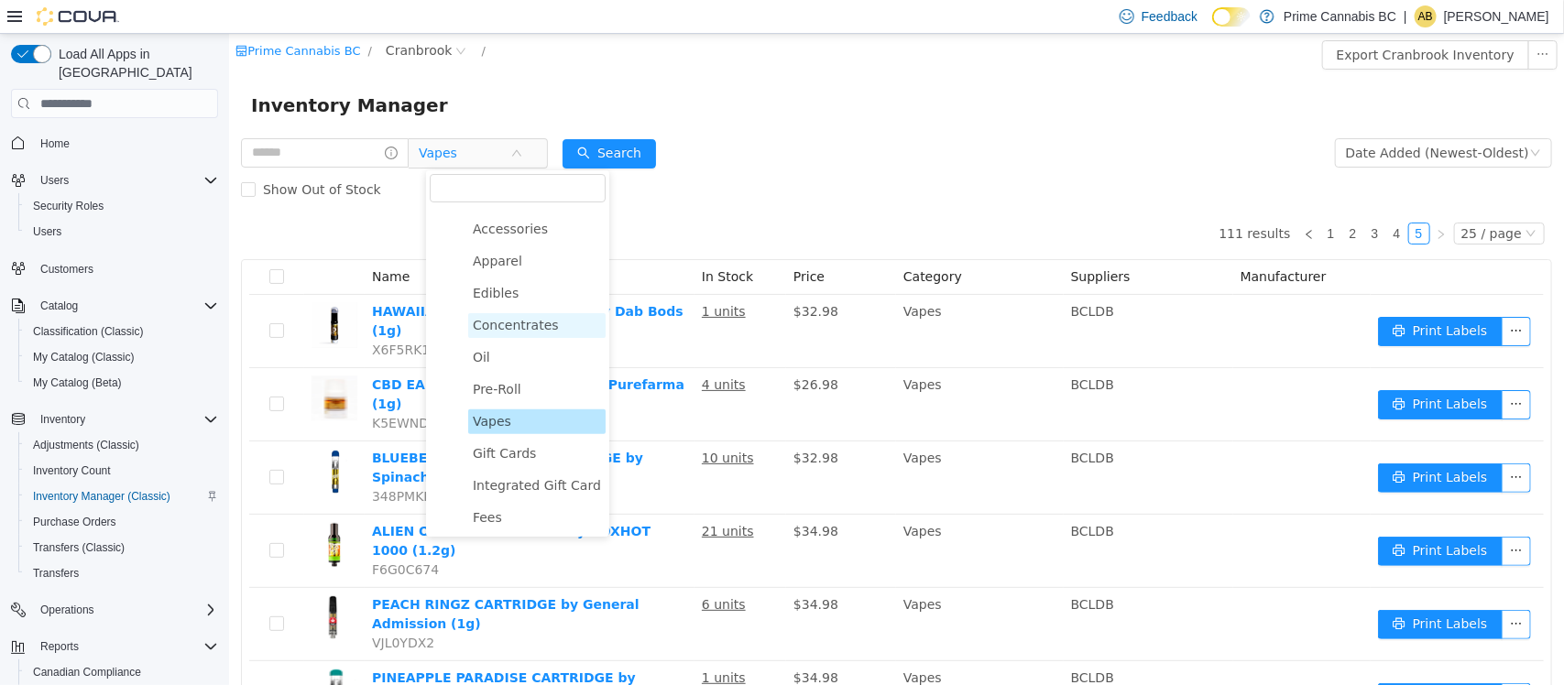
click at [506, 316] on span "Concentrates" at bounding box center [535, 325] width 137 height 25
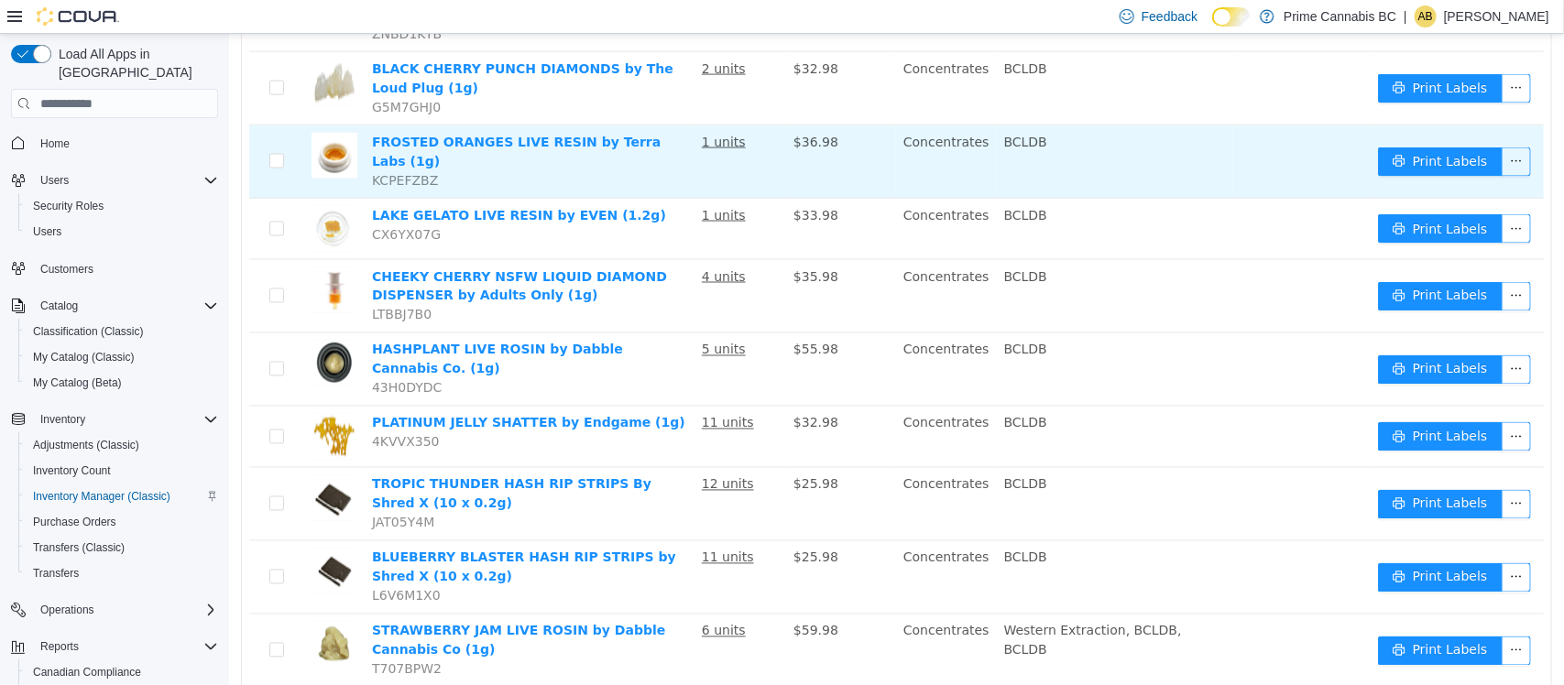
scroll to position [1344, 0]
